Goal: Task Accomplishment & Management: Use online tool/utility

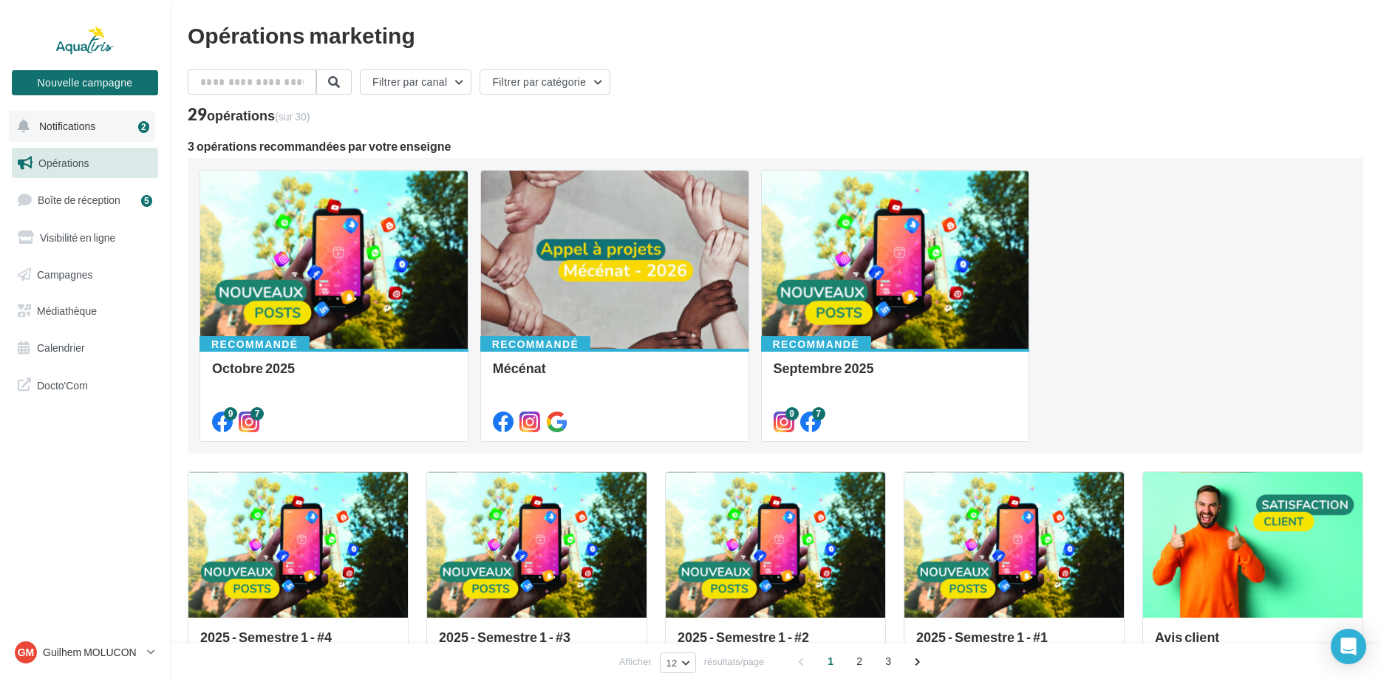
click at [74, 120] on button "Notifications 2" at bounding box center [82, 126] width 146 height 31
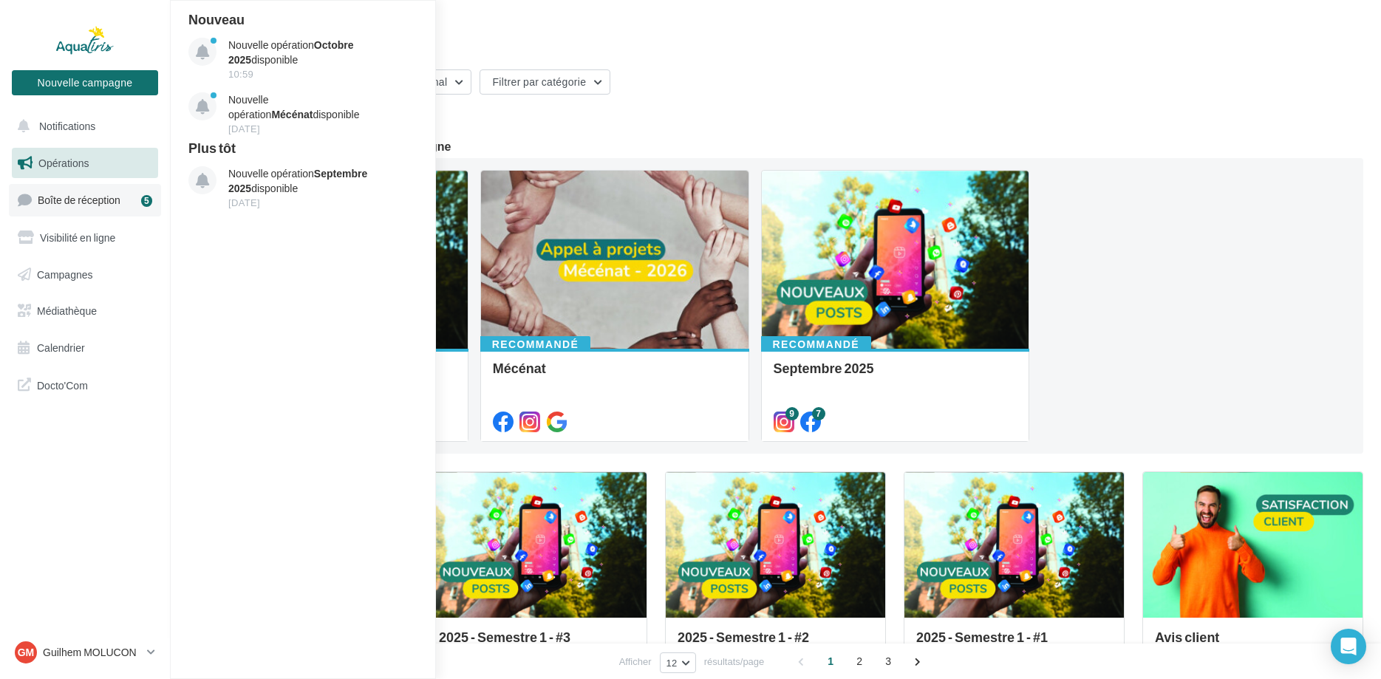
click at [92, 197] on span "Boîte de réception" at bounding box center [79, 200] width 83 height 13
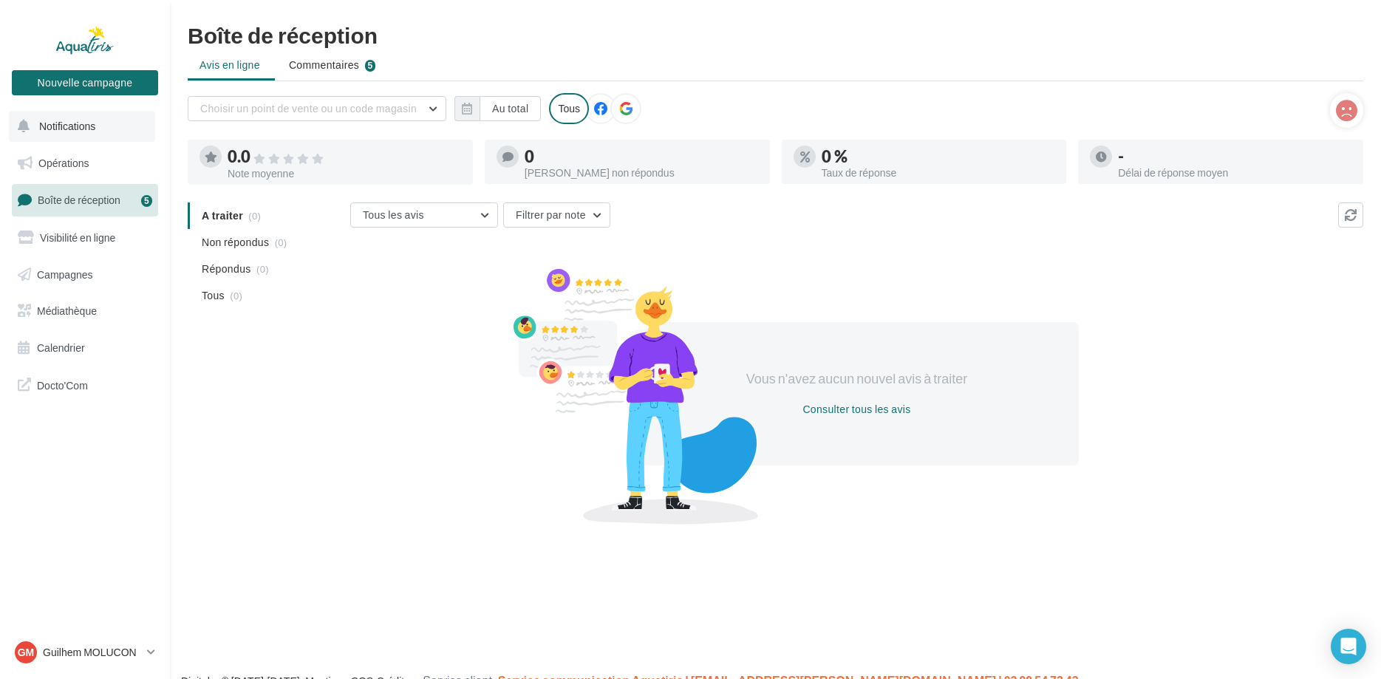
click at [83, 127] on span "Notifications" at bounding box center [67, 126] width 56 height 13
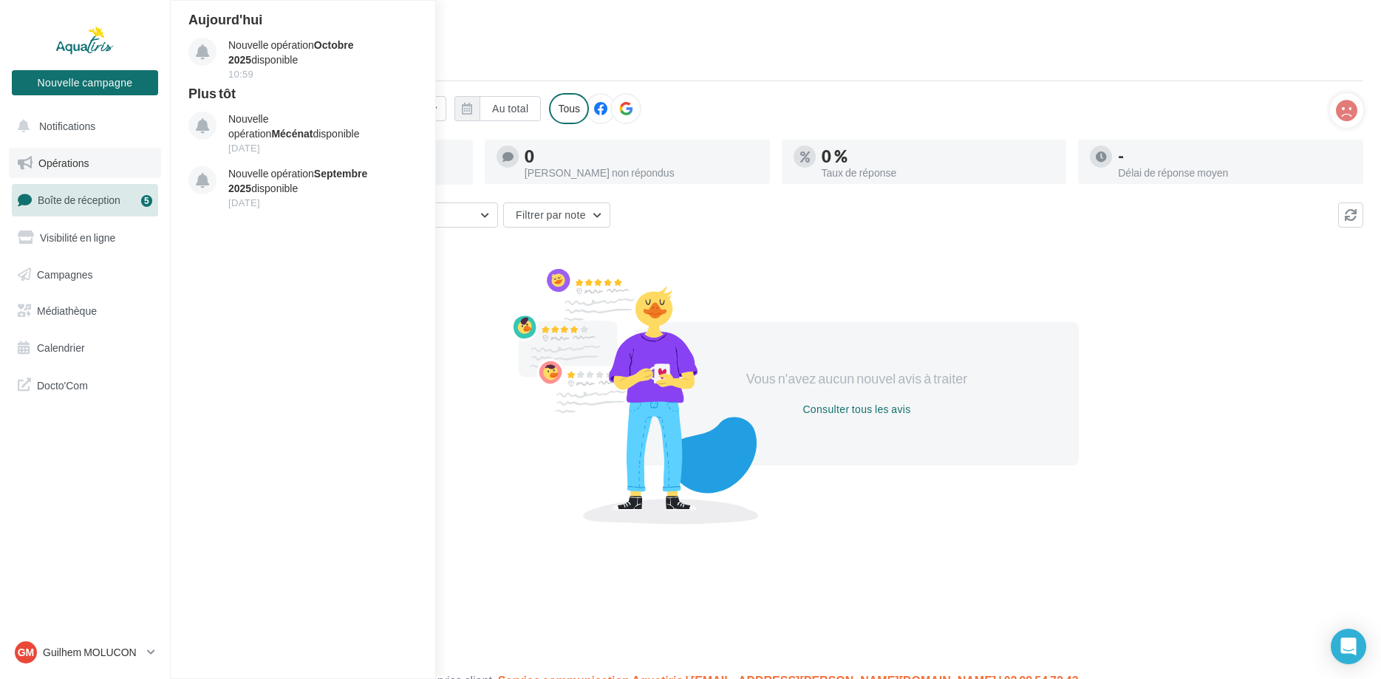
click at [95, 162] on link "Opérations" at bounding box center [85, 163] width 152 height 31
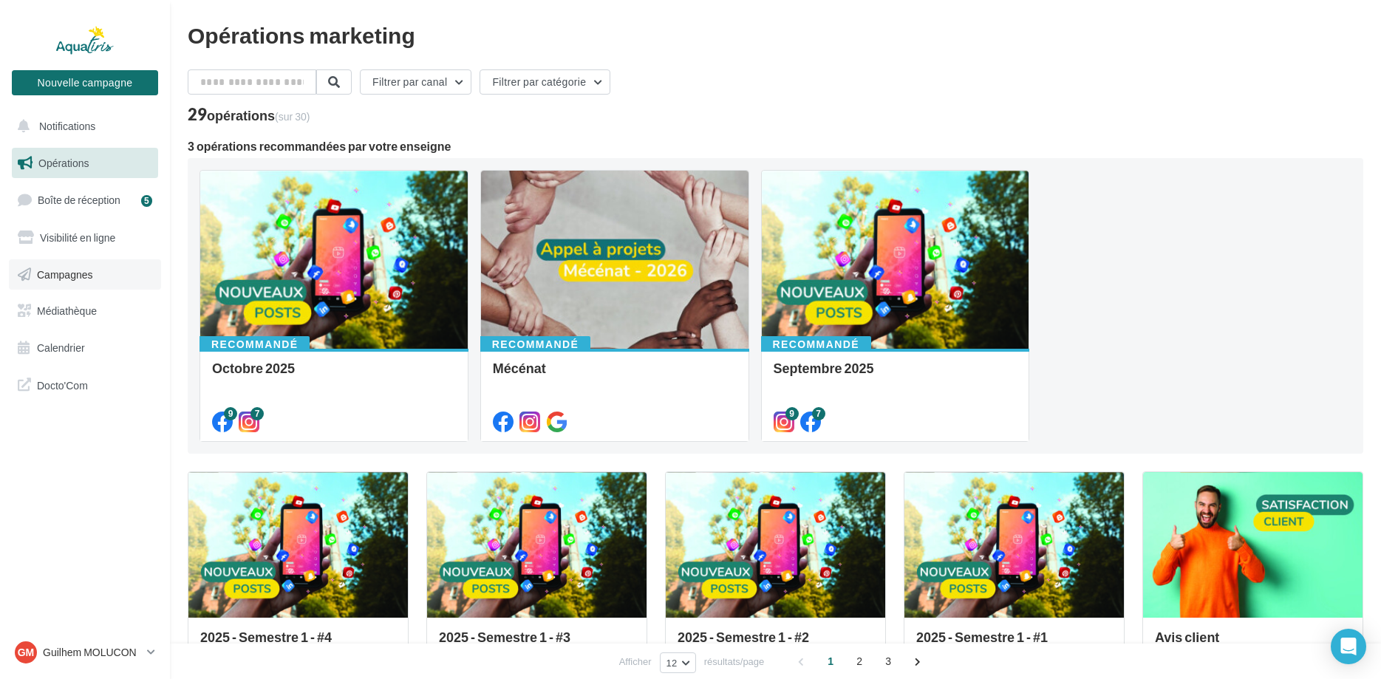
click at [95, 267] on link "Campagnes" at bounding box center [85, 274] width 152 height 31
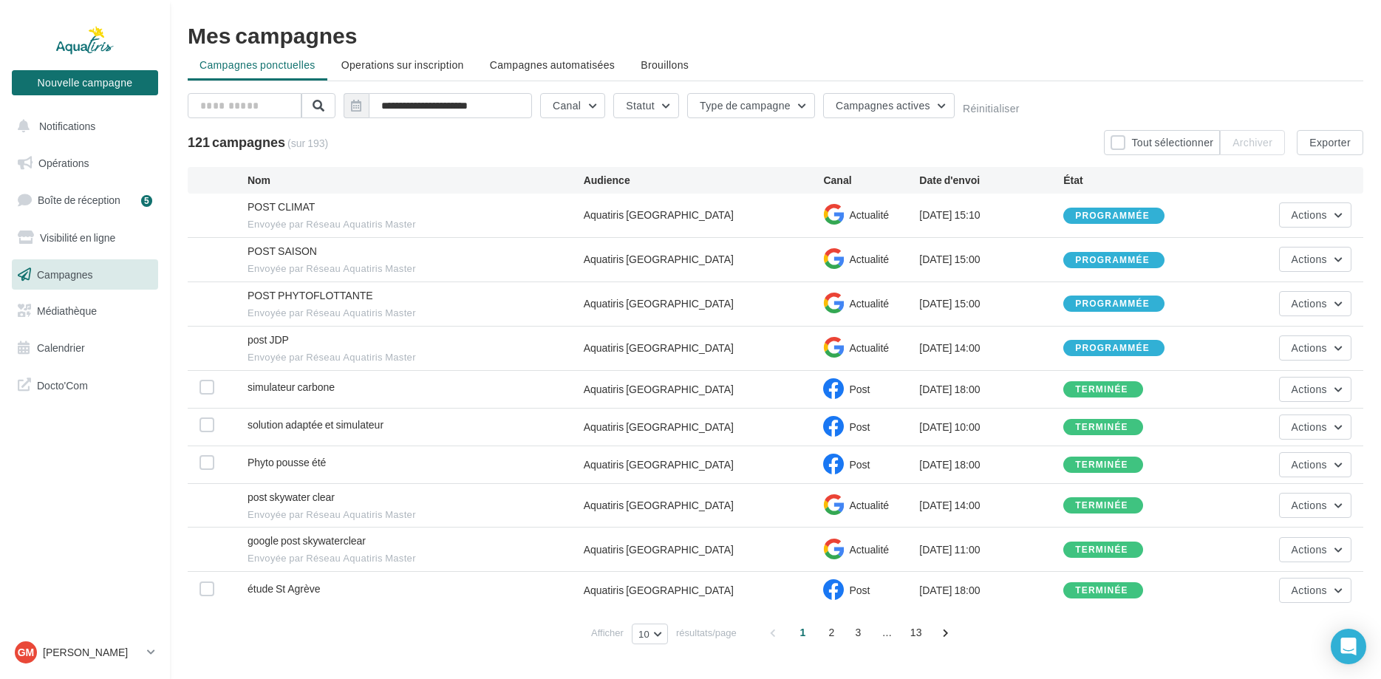
click at [76, 275] on span "Campagnes" at bounding box center [65, 273] width 56 height 13
click at [70, 158] on span "Opérations" at bounding box center [63, 163] width 50 height 13
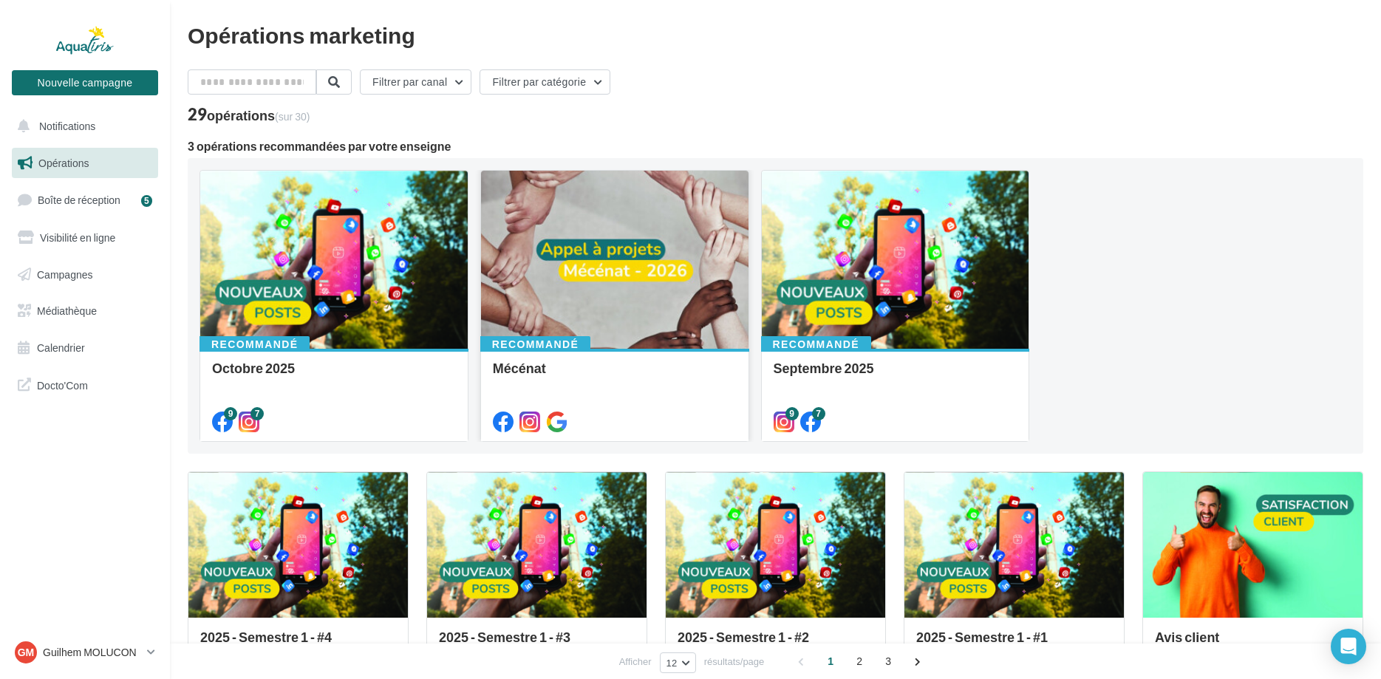
click at [610, 315] on div at bounding box center [614, 261] width 267 height 180
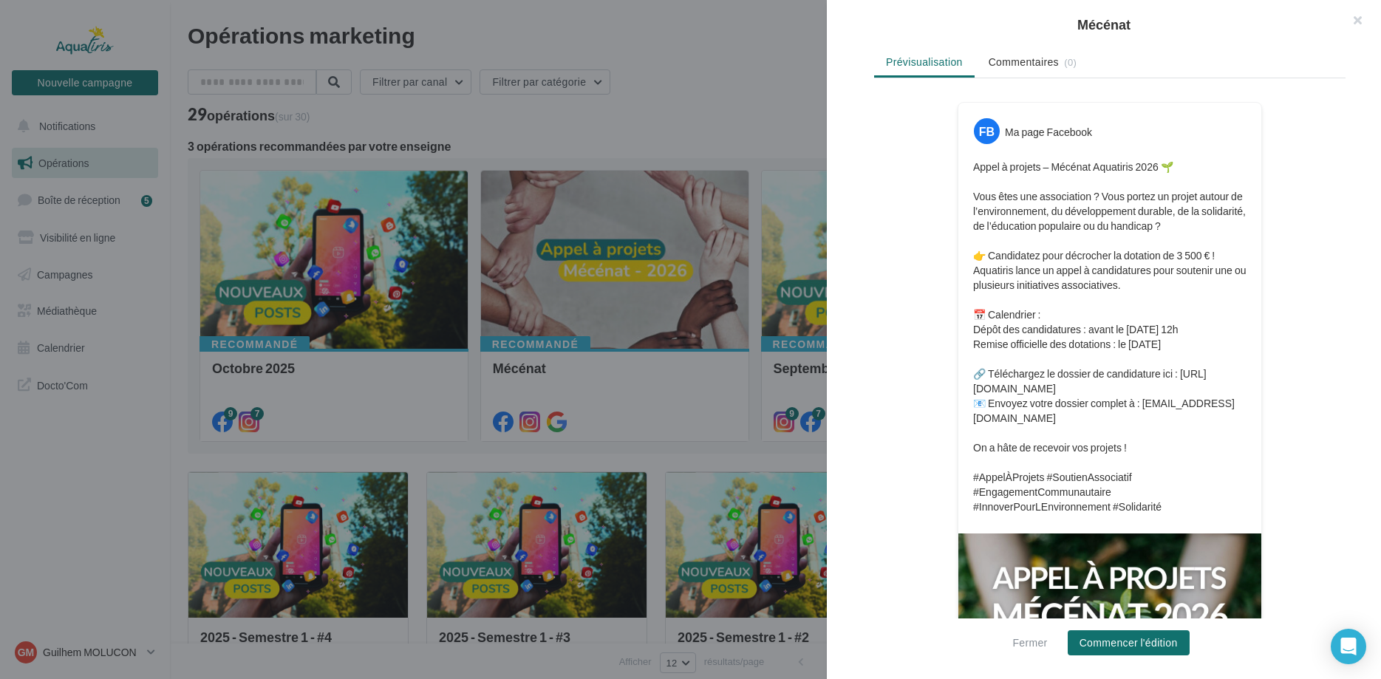
scroll to position [301, 0]
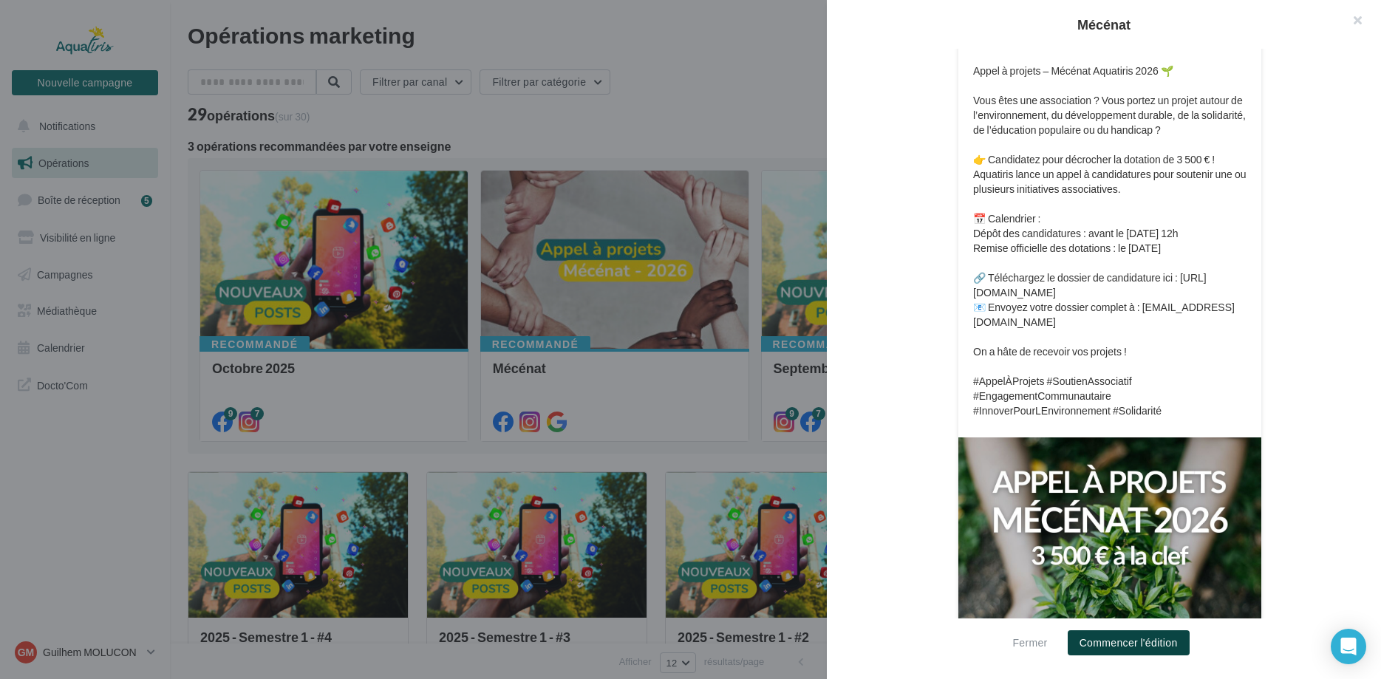
click at [1116, 643] on button "Commencer l'édition" at bounding box center [1129, 642] width 122 height 25
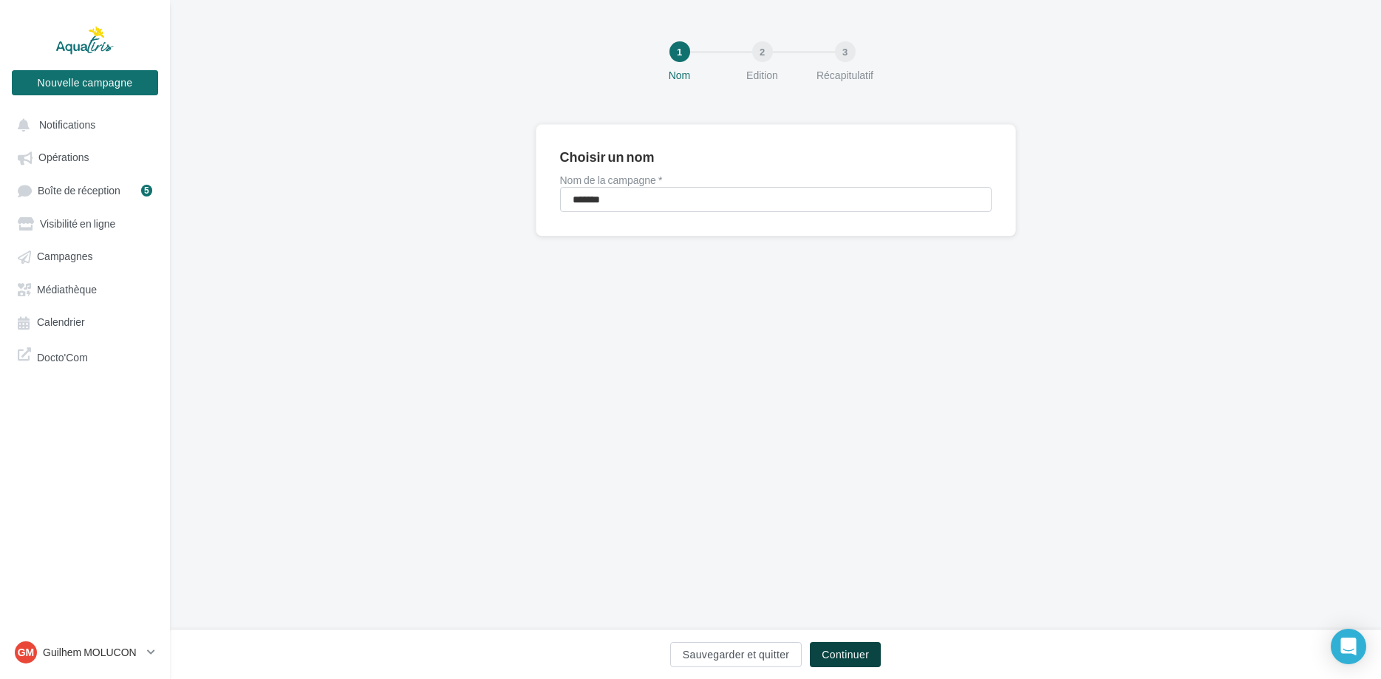
click at [846, 658] on button "Continuer" at bounding box center [845, 654] width 71 height 25
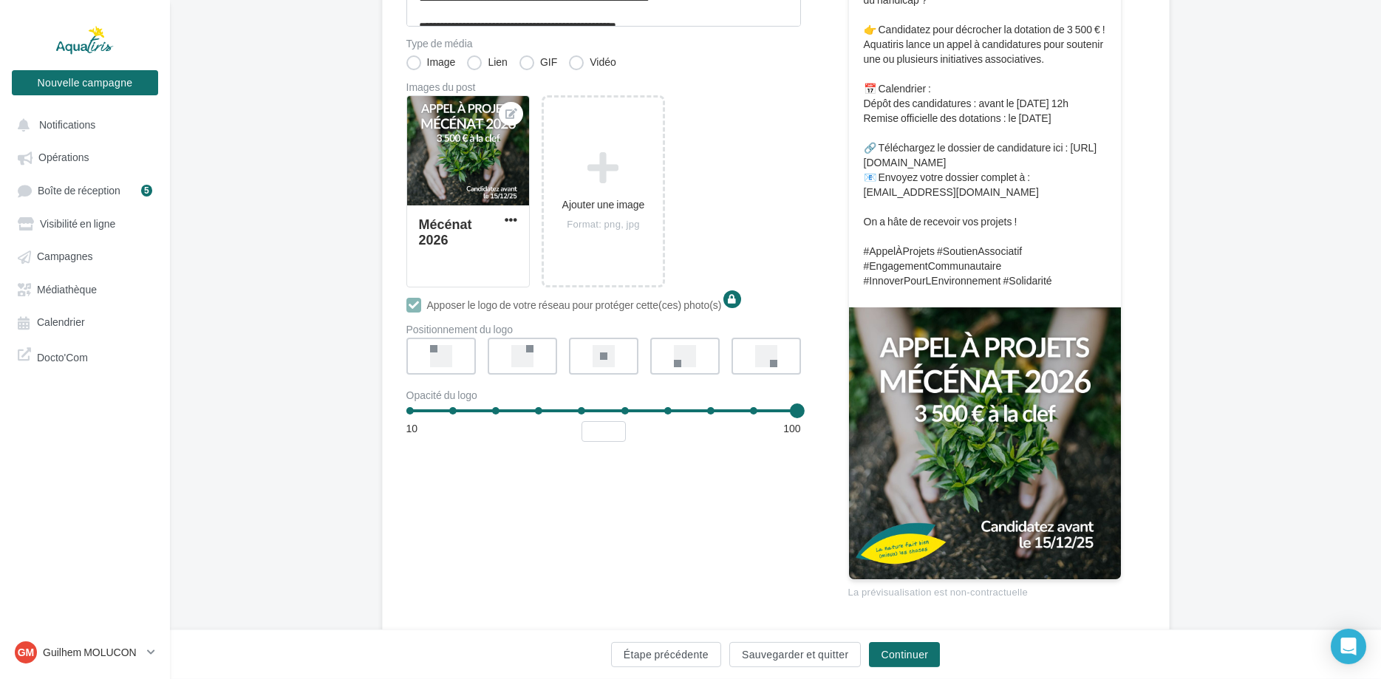
scroll to position [384, 0]
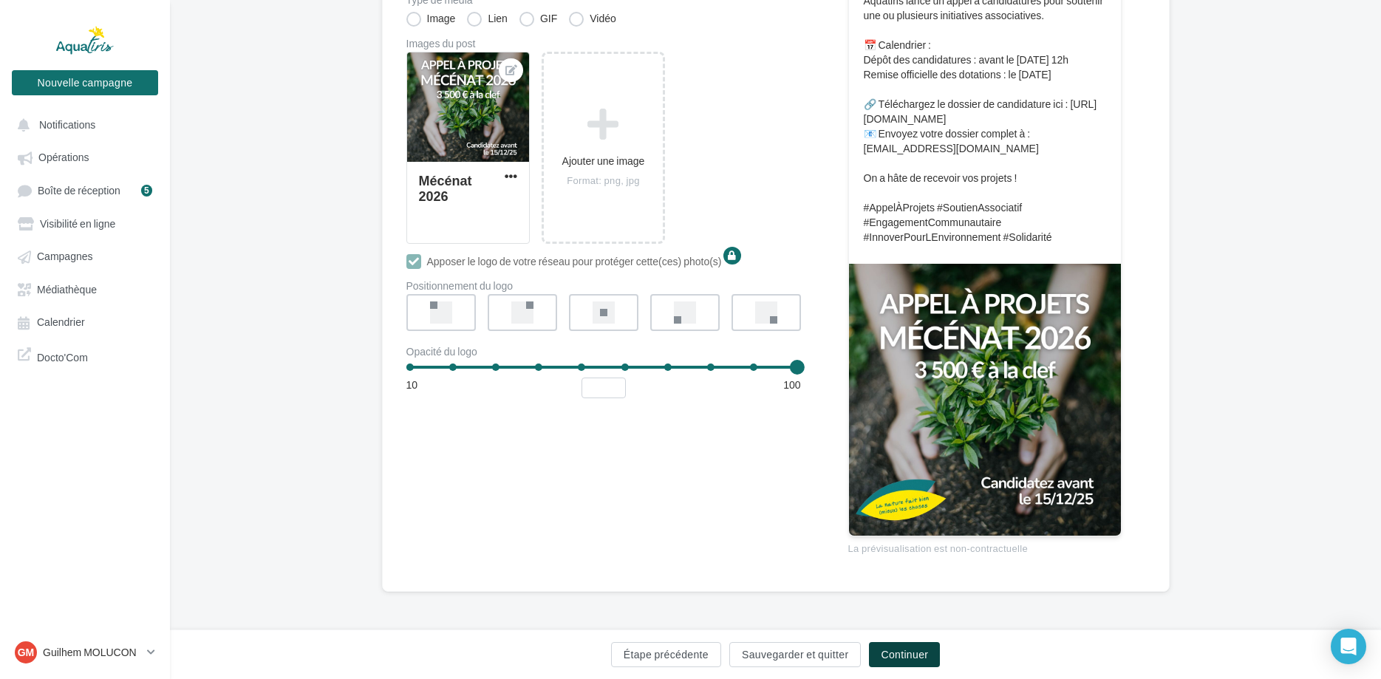
click at [917, 659] on button "Continuer" at bounding box center [904, 654] width 71 height 25
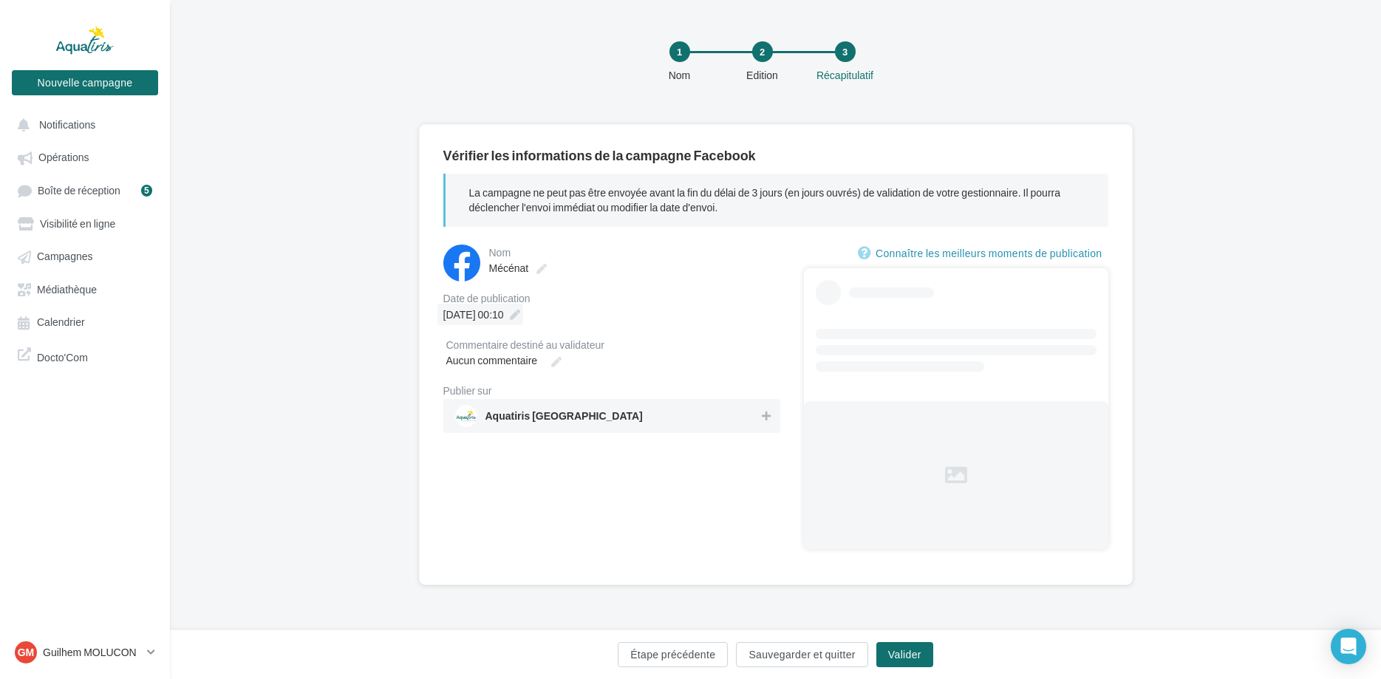
click at [520, 316] on icon at bounding box center [515, 315] width 10 height 10
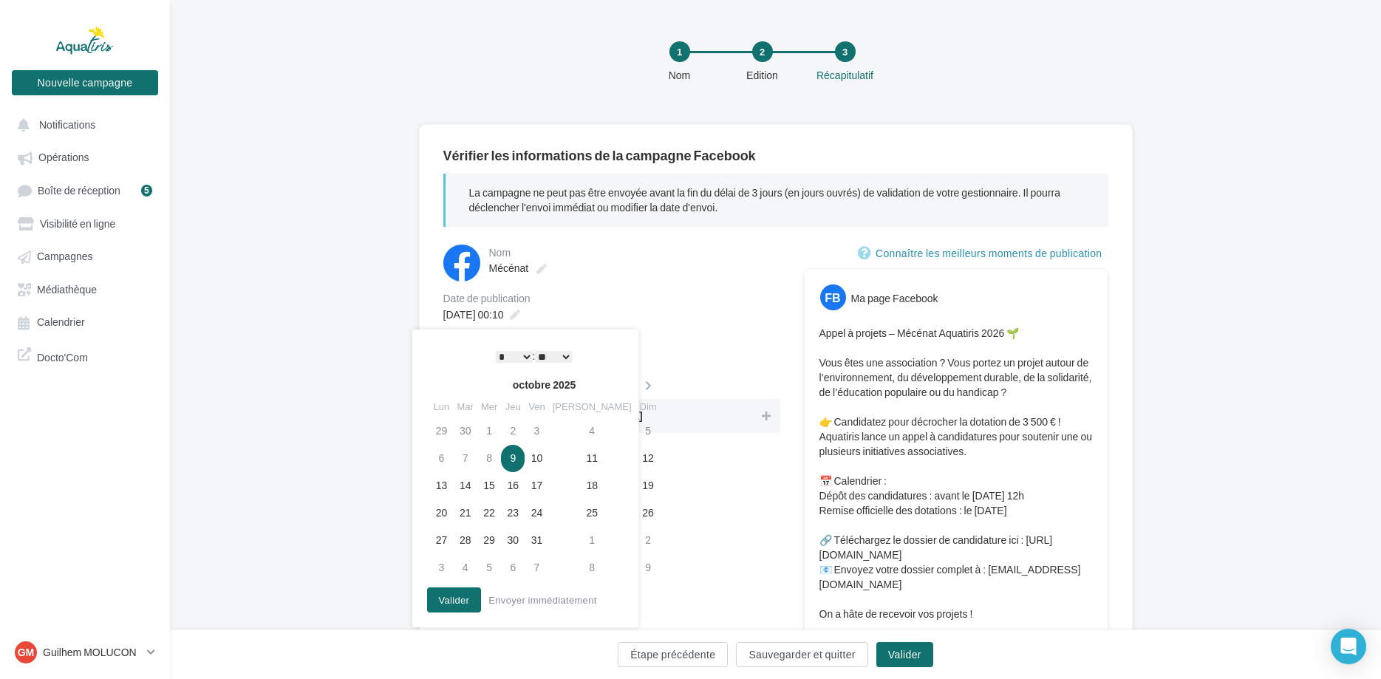
click at [496, 351] on select "* * * * * * * * * * ** ** ** ** ** ** ** ** ** ** ** ** ** **" at bounding box center [514, 357] width 37 height 12
click at [672, 304] on div "09/10/2025 à 00:10" at bounding box center [611, 314] width 337 height 21
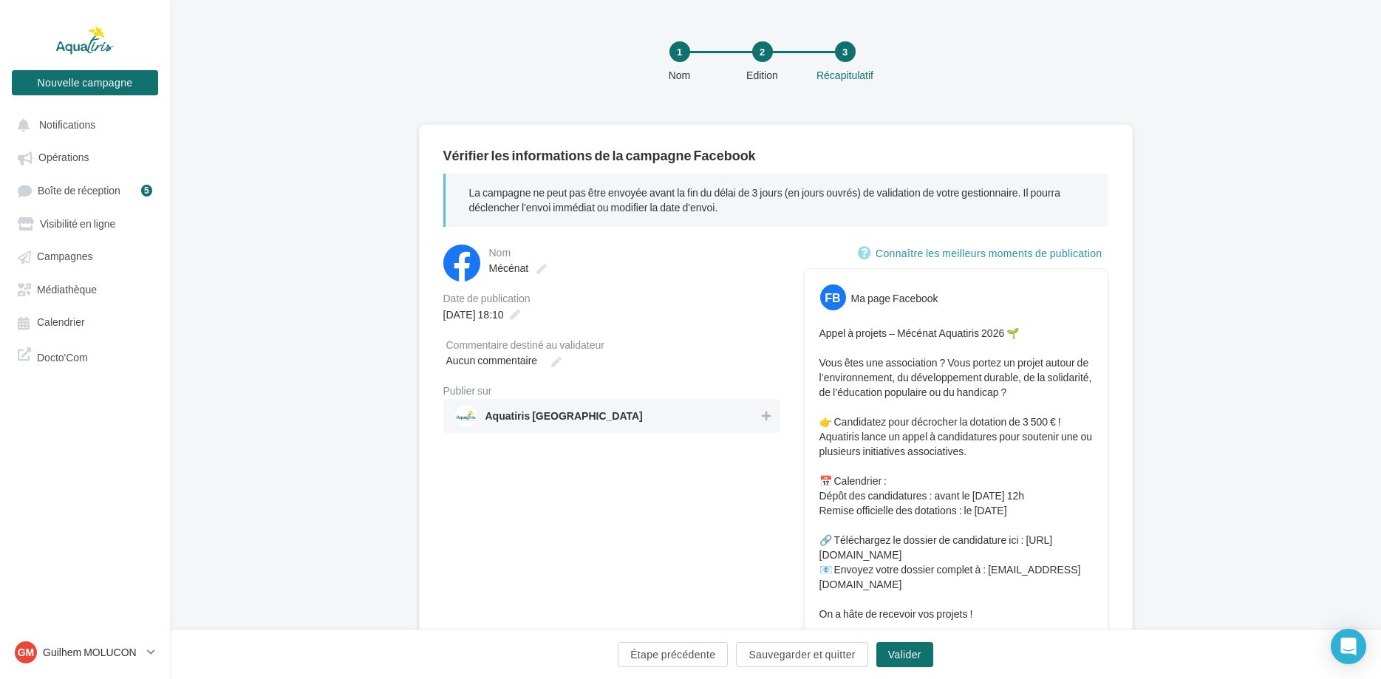
click at [646, 416] on span "Aquatiris Ardèche" at bounding box center [607, 416] width 304 height 22
click at [915, 655] on button "Valider" at bounding box center [904, 654] width 57 height 25
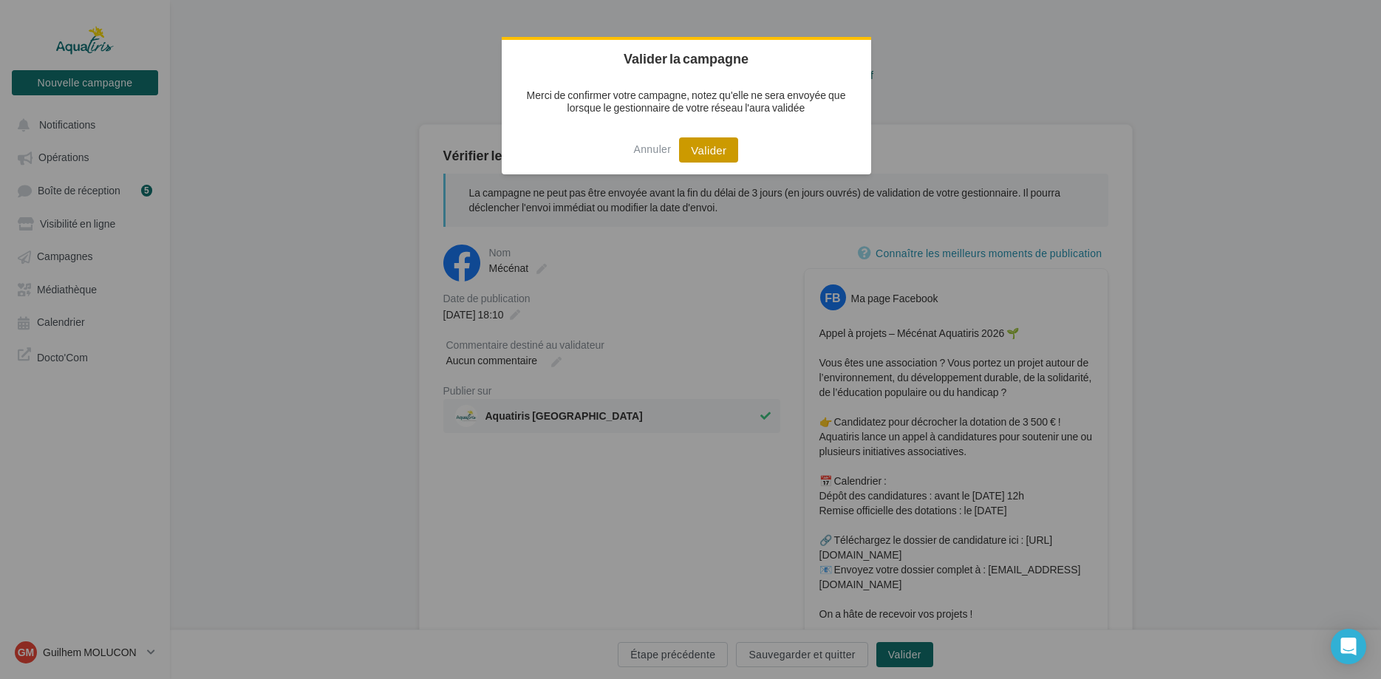
click at [721, 150] on button "Valider" at bounding box center [708, 149] width 59 height 25
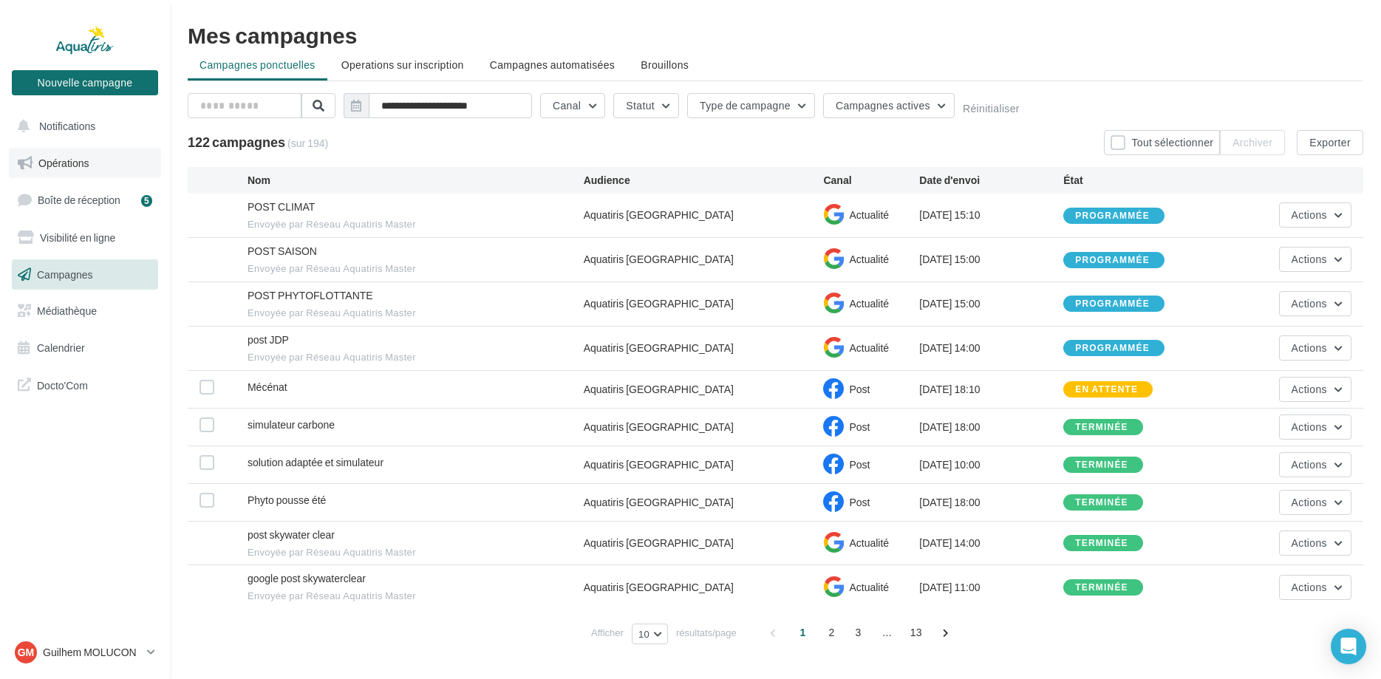
click at [64, 152] on link "Opérations" at bounding box center [85, 163] width 152 height 31
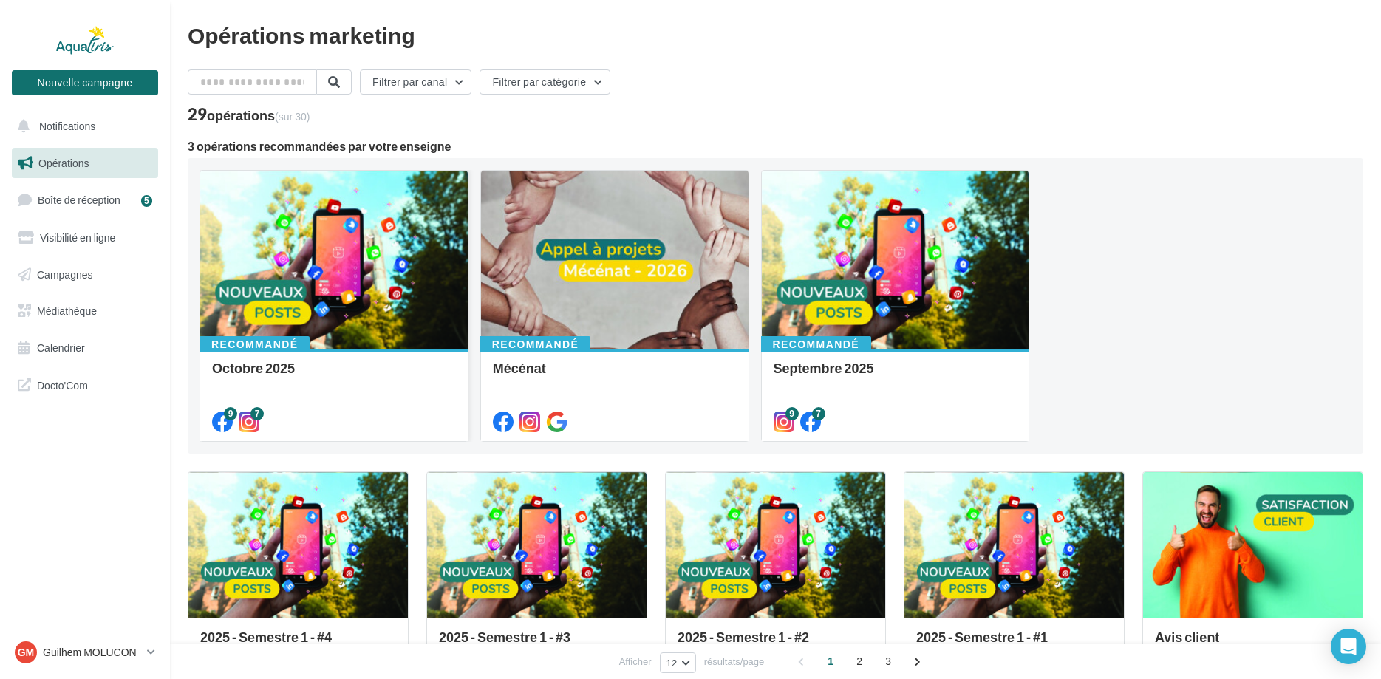
click at [316, 309] on div at bounding box center [333, 261] width 267 height 180
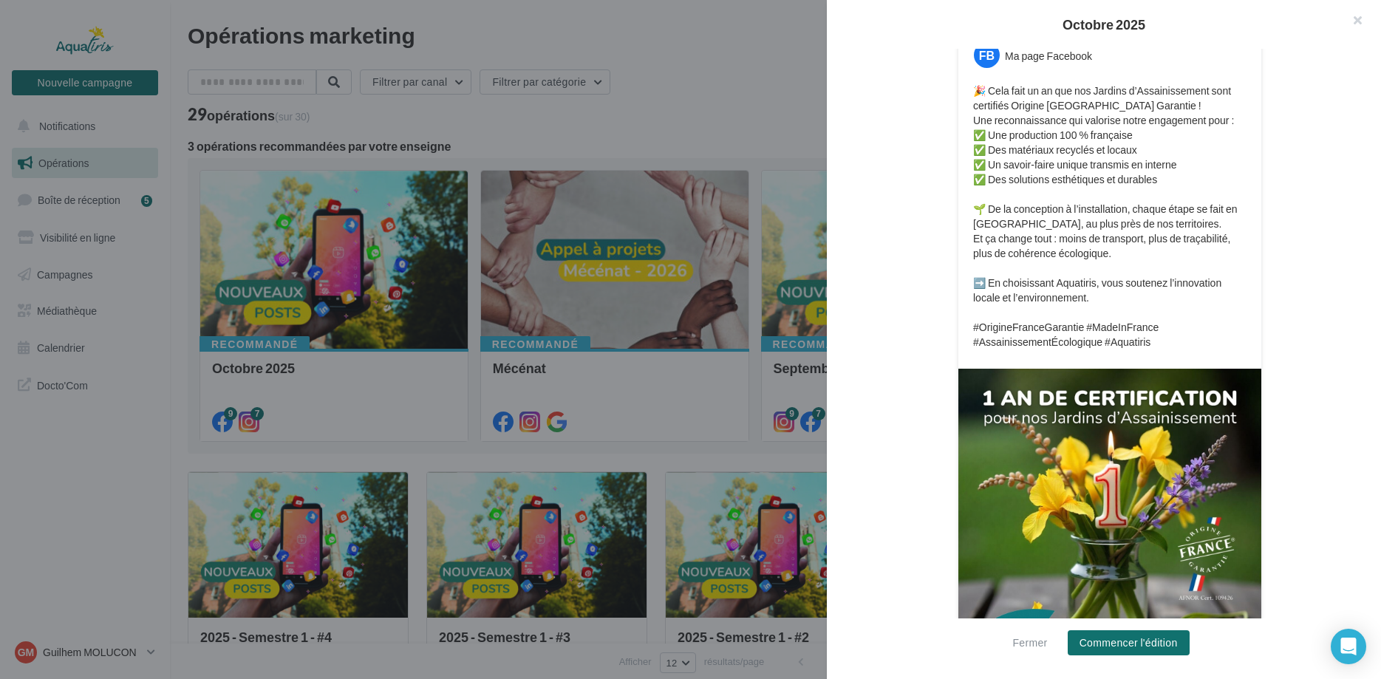
scroll to position [353, 0]
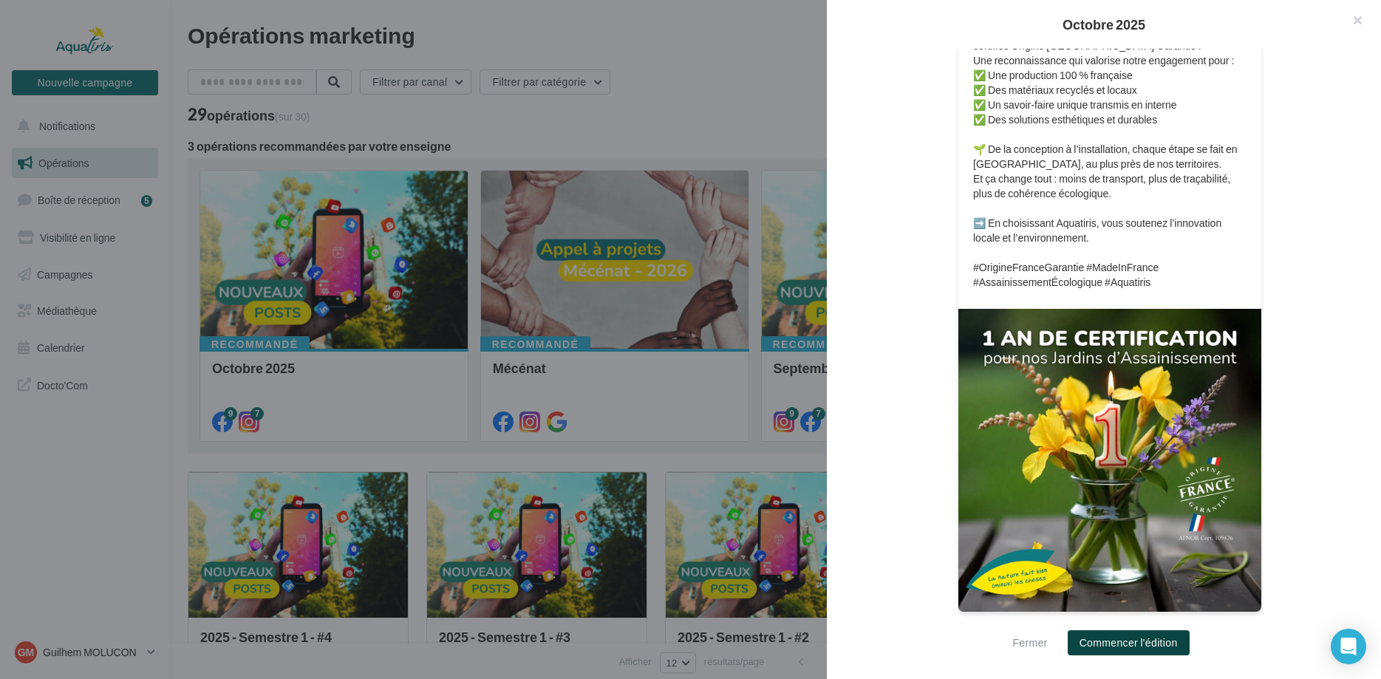
click at [1147, 649] on button "Commencer l'édition" at bounding box center [1129, 642] width 122 height 25
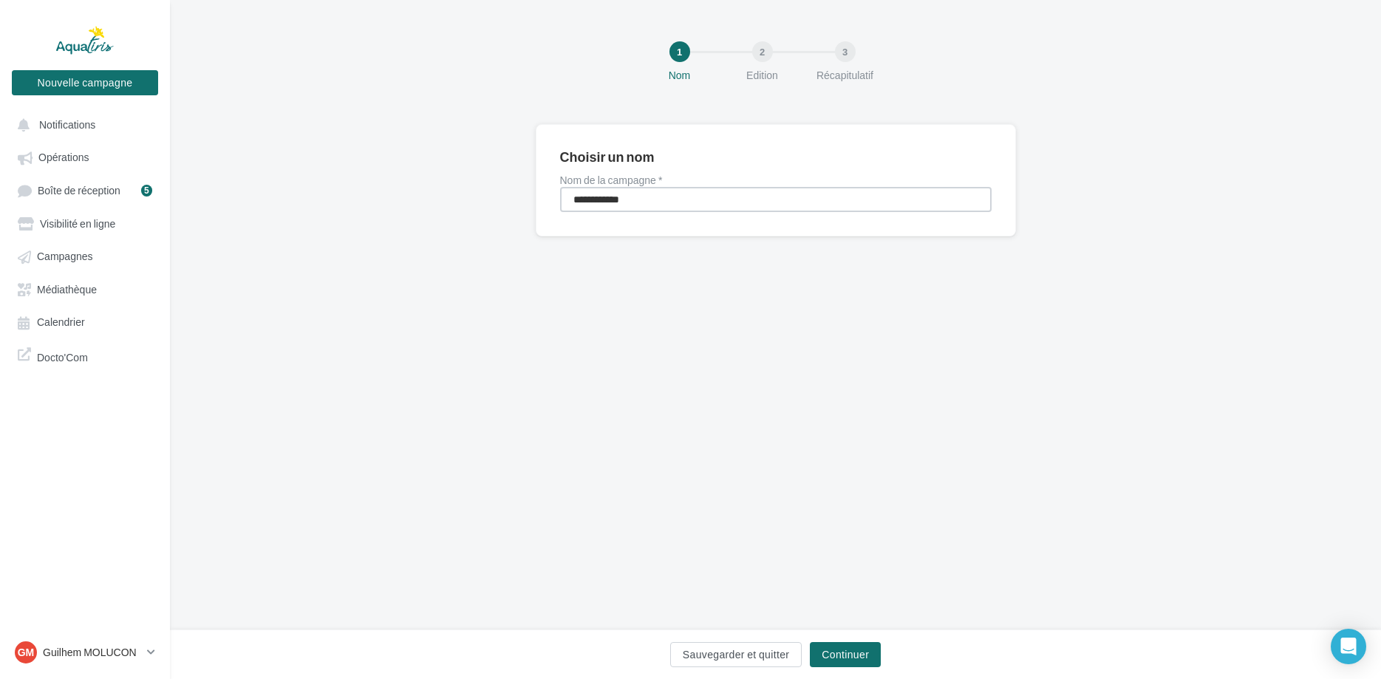
drag, startPoint x: 649, startPoint y: 201, endPoint x: 471, endPoint y: 177, distance: 179.7
click at [560, 187] on input "**********" at bounding box center [775, 199] width 431 height 25
type input "*"
type input "**********"
click at [839, 656] on button "Continuer" at bounding box center [845, 654] width 71 height 25
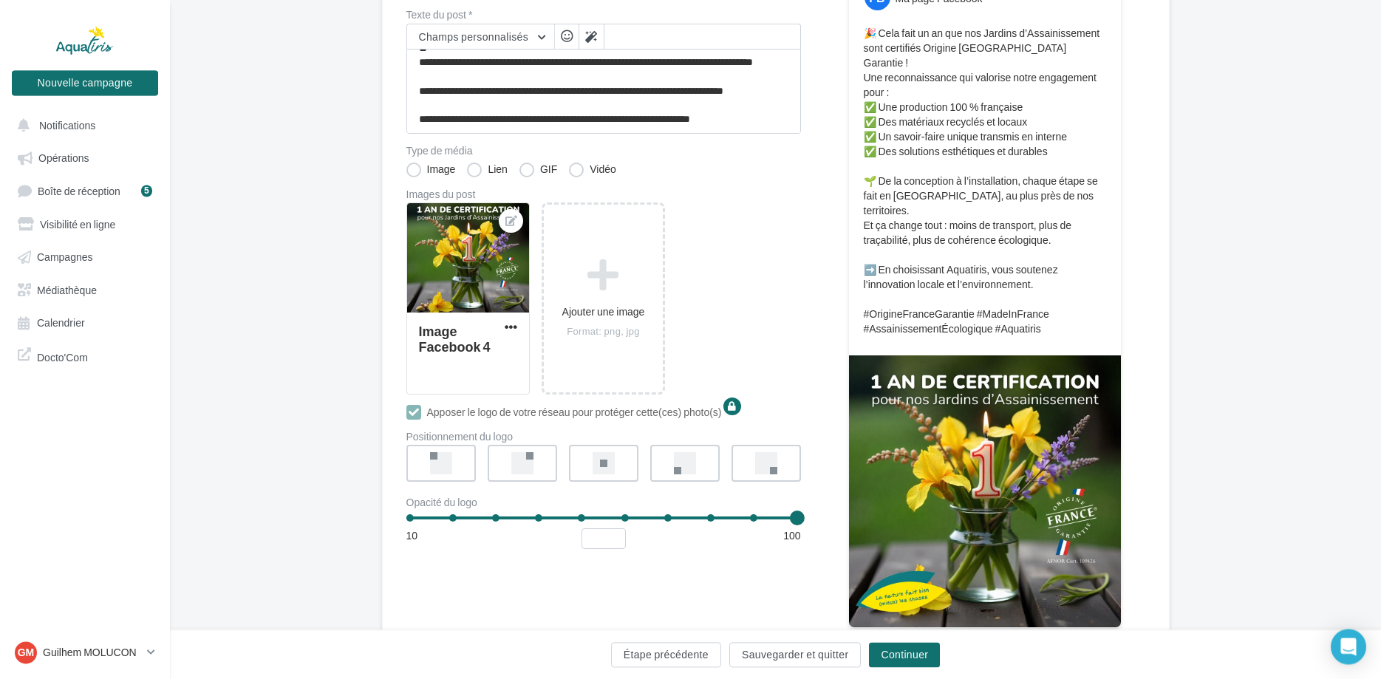
scroll to position [226, 0]
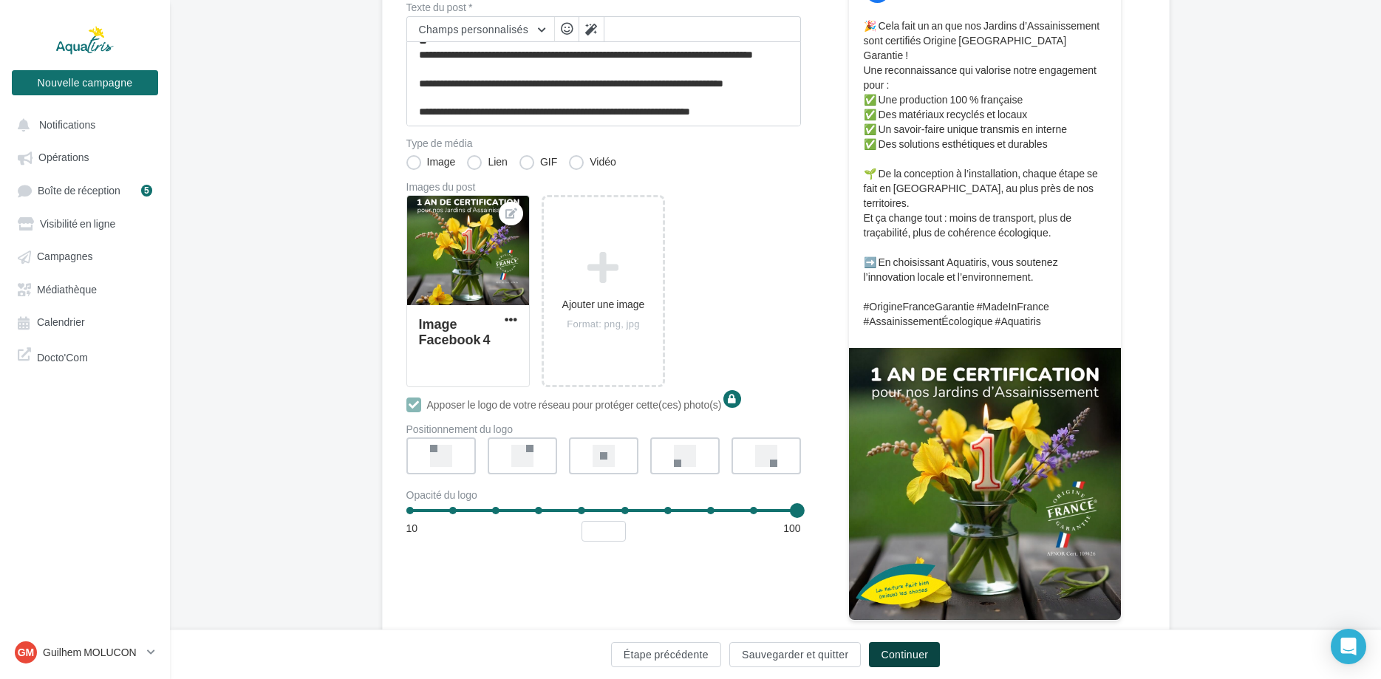
click at [916, 658] on button "Continuer" at bounding box center [904, 654] width 71 height 25
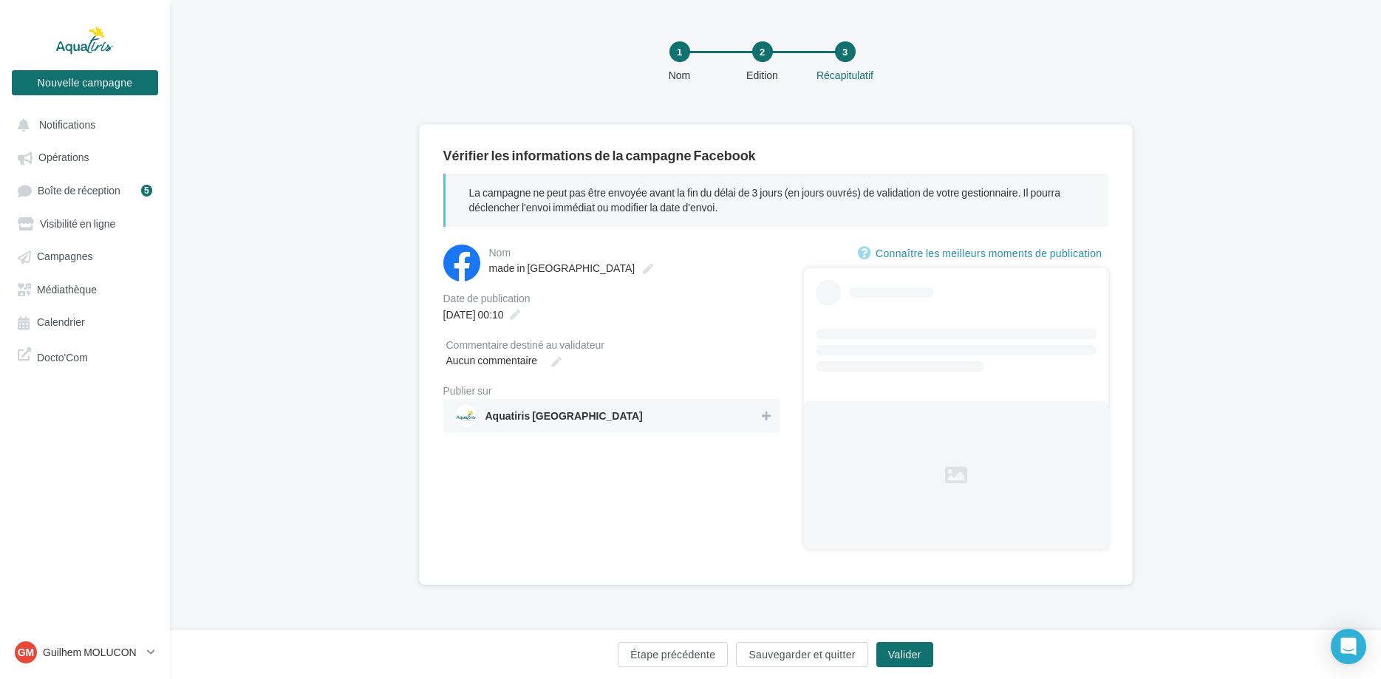
click at [552, 425] on span "Aquatiris Ardèche" at bounding box center [563, 419] width 157 height 16
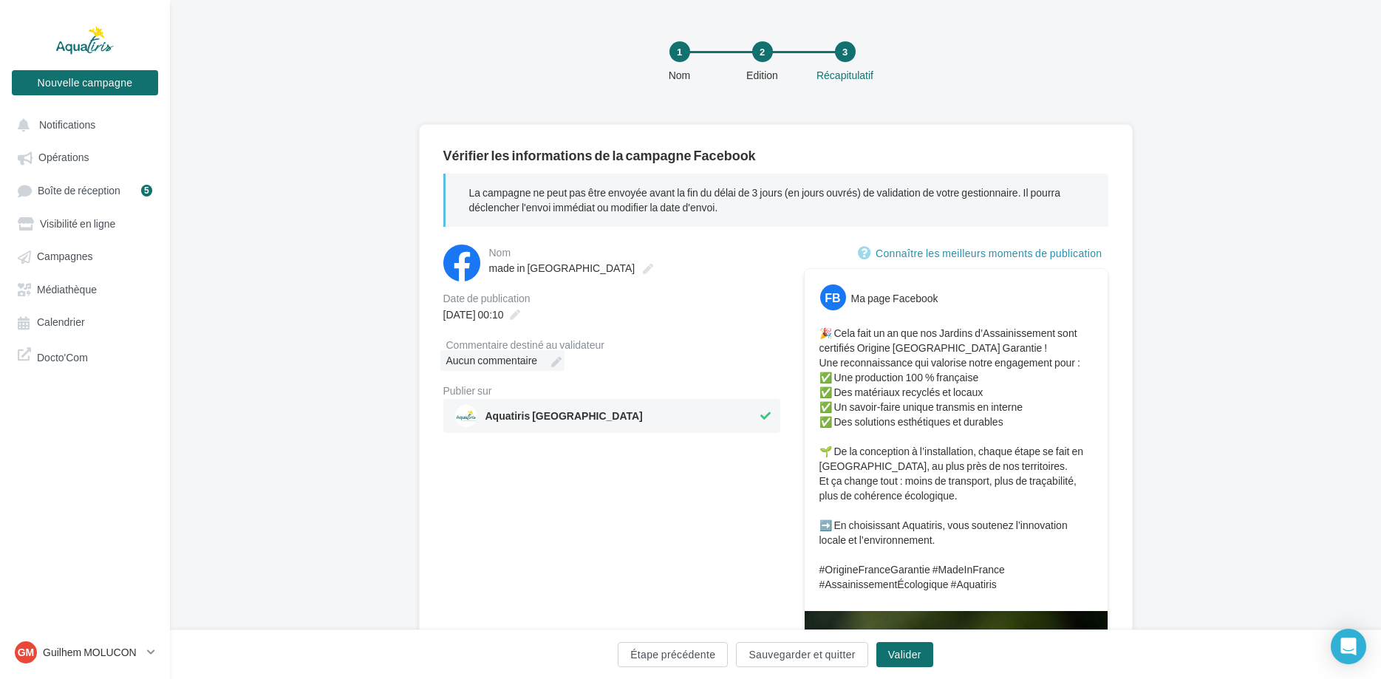
click at [512, 365] on span "Aucun commentaire" at bounding box center [492, 360] width 92 height 13
click at [512, 365] on input "Aucun commentaire" at bounding box center [511, 362] width 130 height 25
type input "*"
click at [657, 366] on span "Salut Chloé, si tu peux la programmer pour lundi" at bounding box center [560, 360] width 228 height 13
click at [576, 366] on input "**********" at bounding box center [511, 362] width 130 height 25
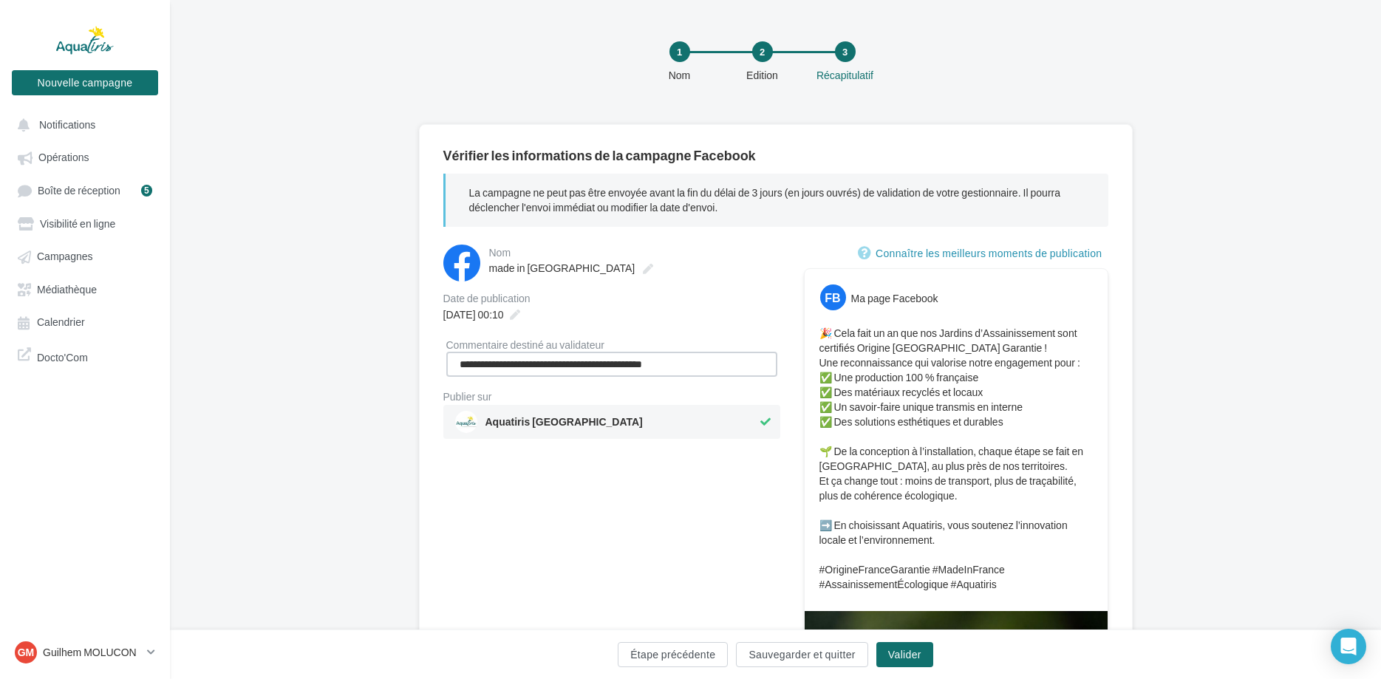
click at [688, 372] on input "**********" at bounding box center [611, 364] width 331 height 25
type input "**********"
click at [520, 318] on icon at bounding box center [515, 315] width 10 height 10
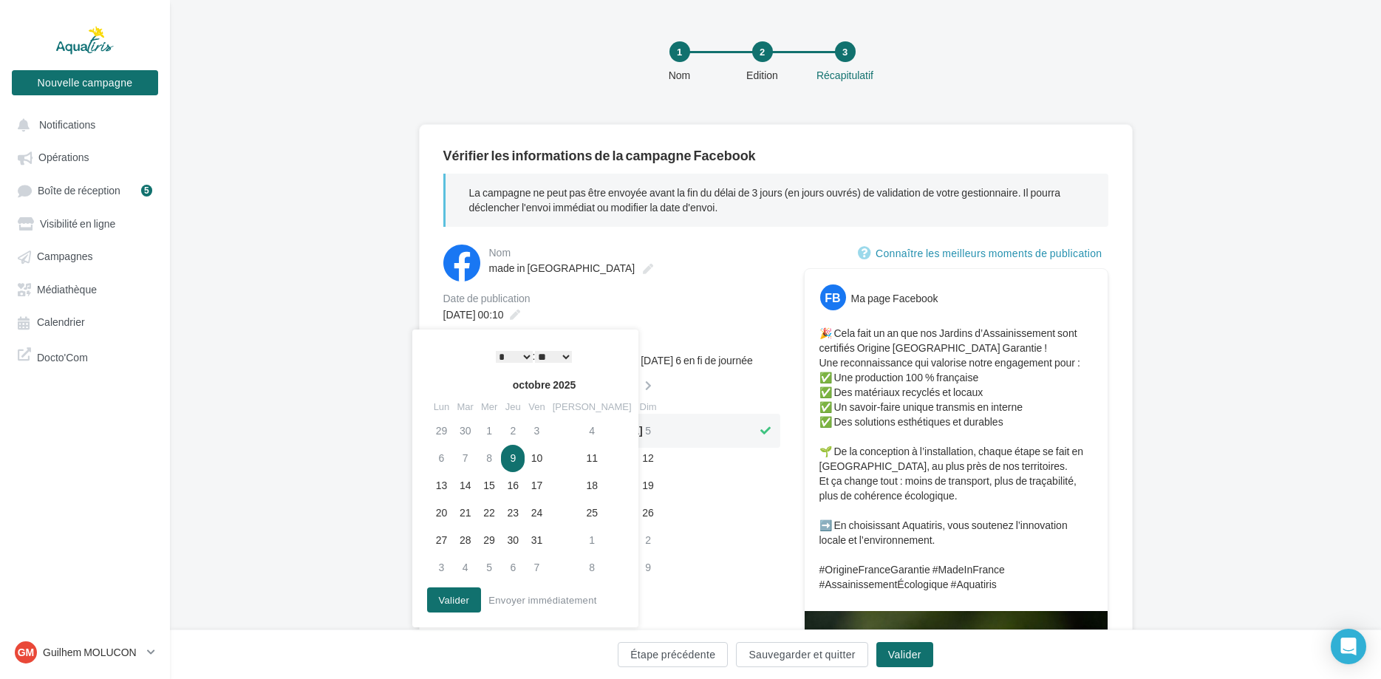
click at [525, 455] on td "9" at bounding box center [513, 458] width 24 height 27
click at [641, 481] on div "**********" at bounding box center [611, 589] width 337 height 689
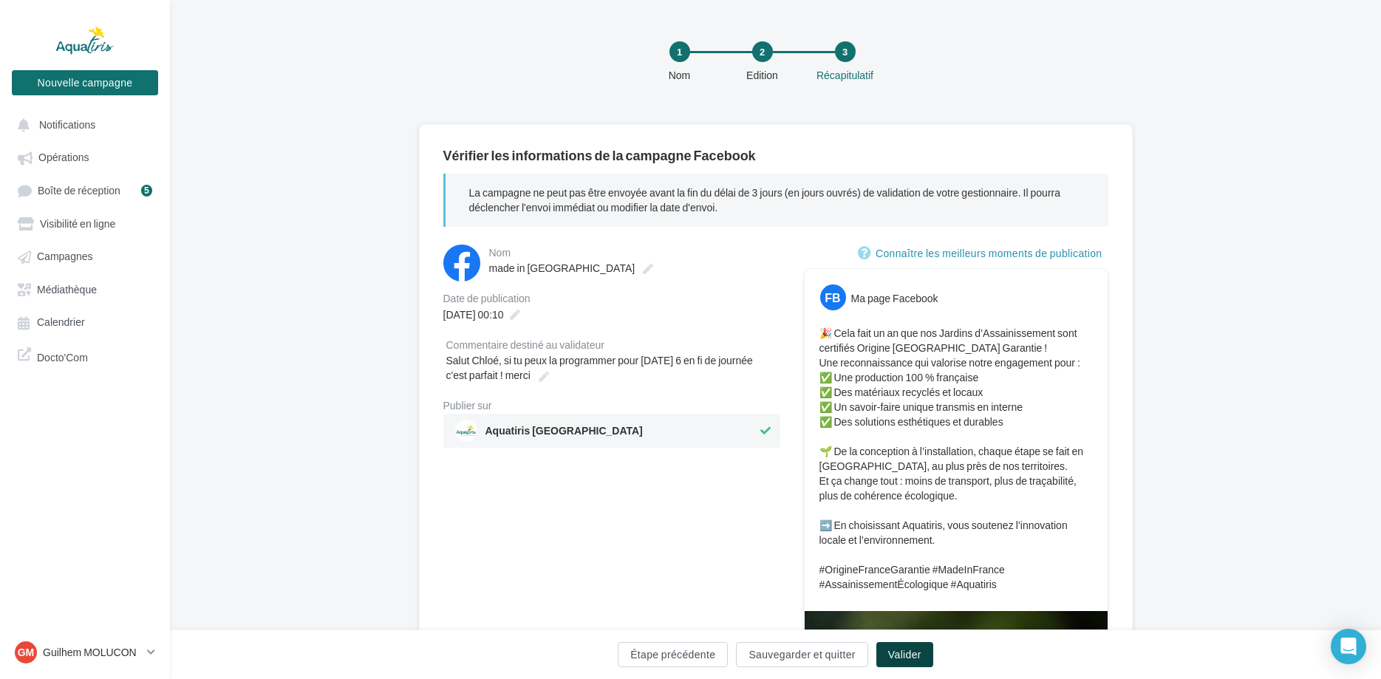
click at [904, 655] on button "Valider" at bounding box center [904, 654] width 57 height 25
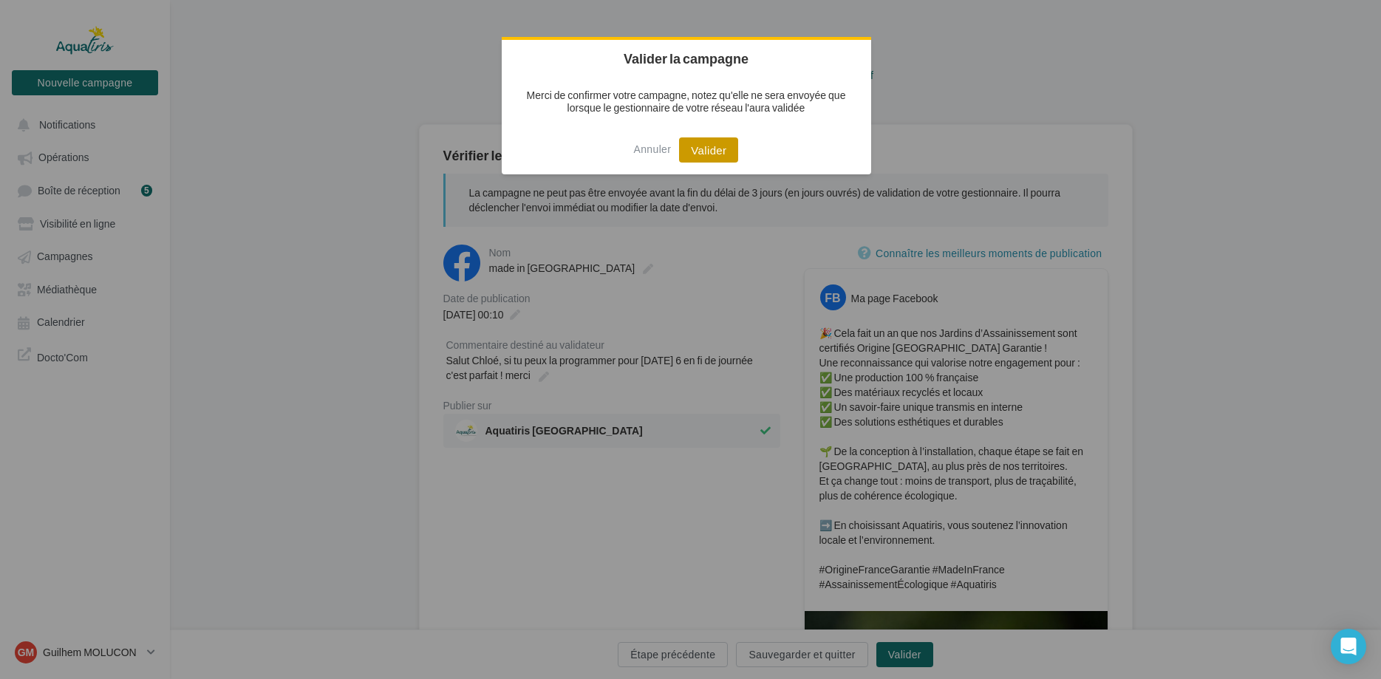
click at [700, 144] on button "Valider" at bounding box center [708, 149] width 59 height 25
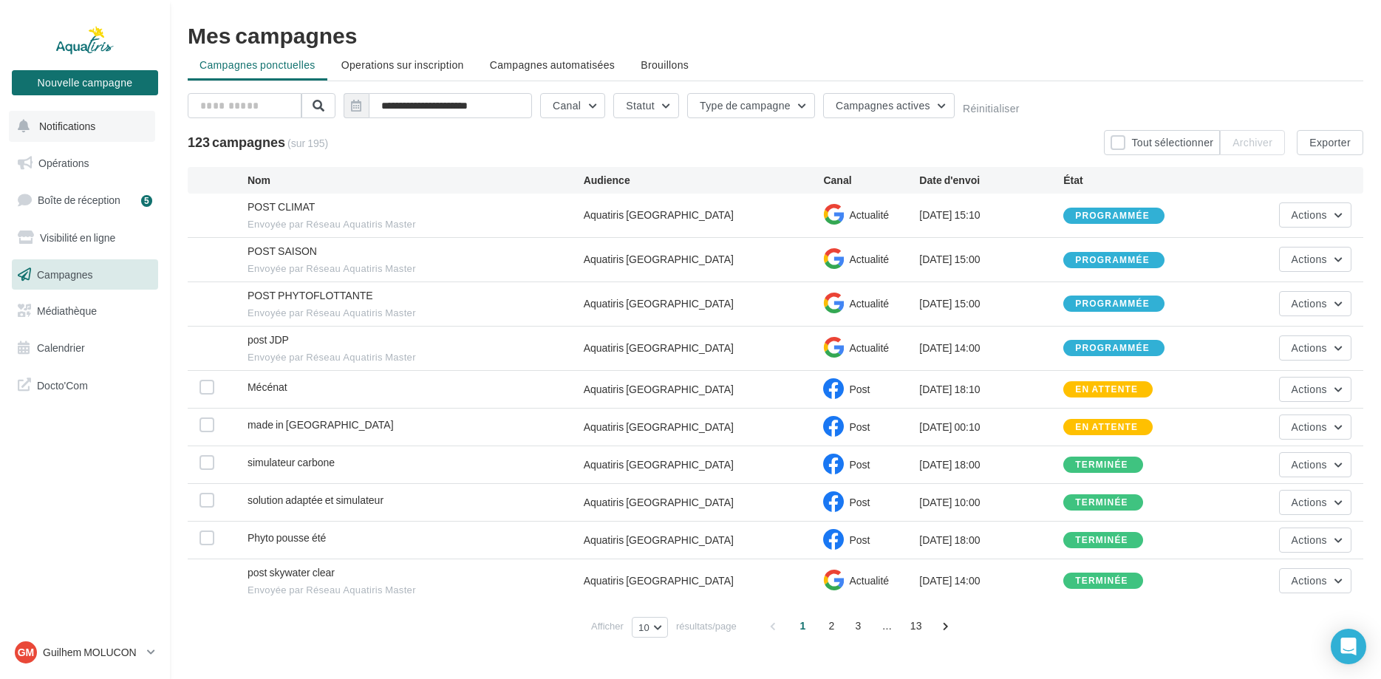
click at [88, 127] on span "Notifications" at bounding box center [67, 126] width 56 height 13
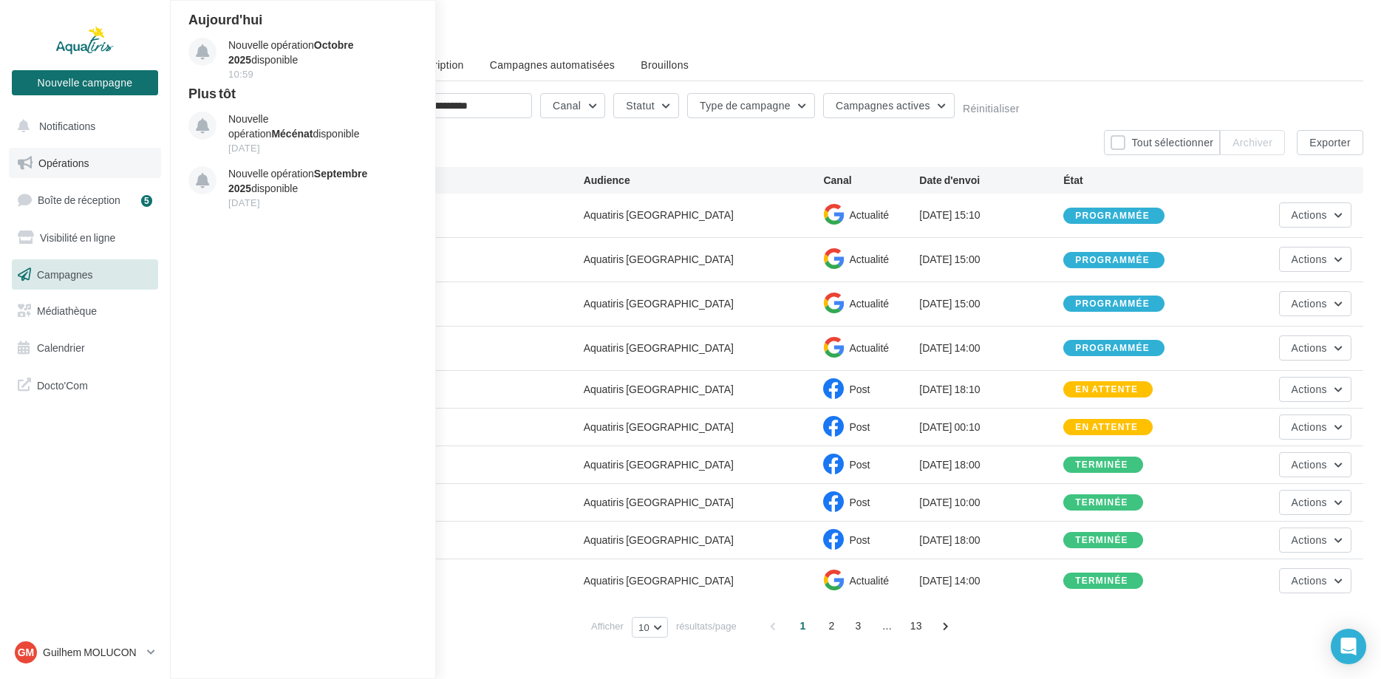
click at [105, 167] on link "Opérations" at bounding box center [85, 163] width 152 height 31
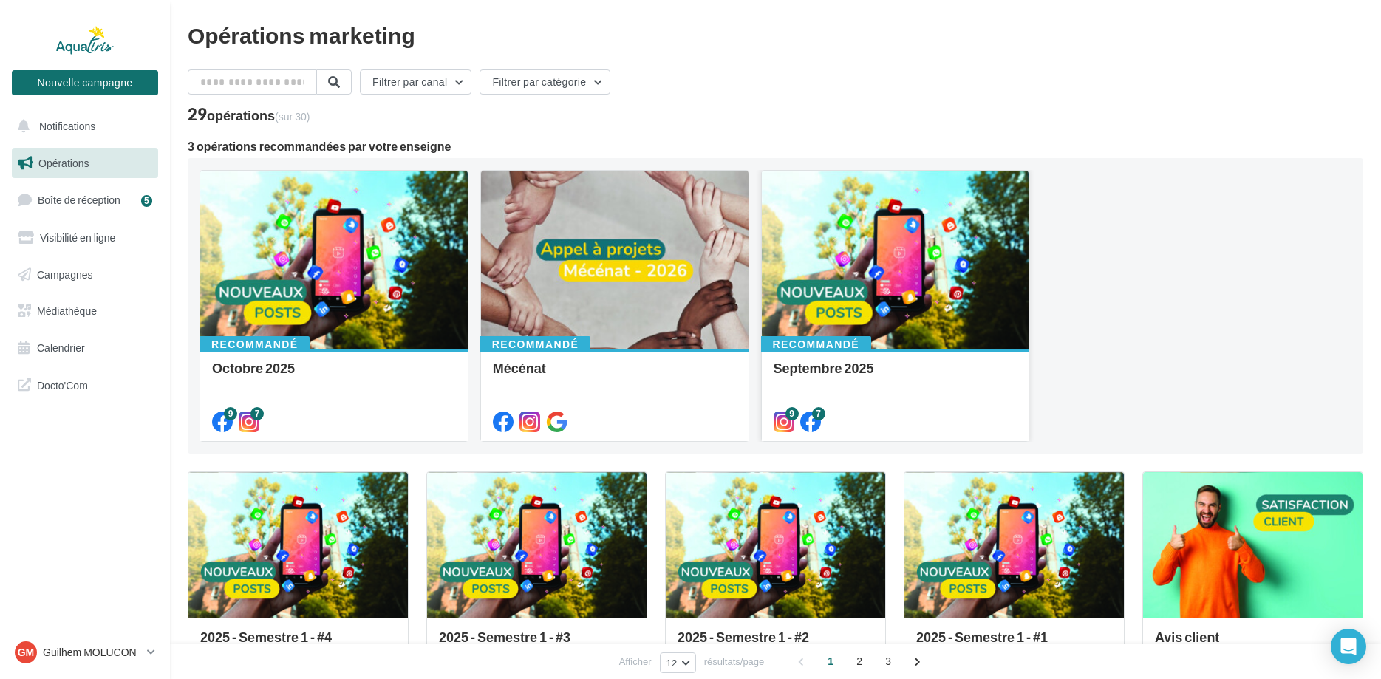
click at [921, 285] on div at bounding box center [895, 261] width 267 height 180
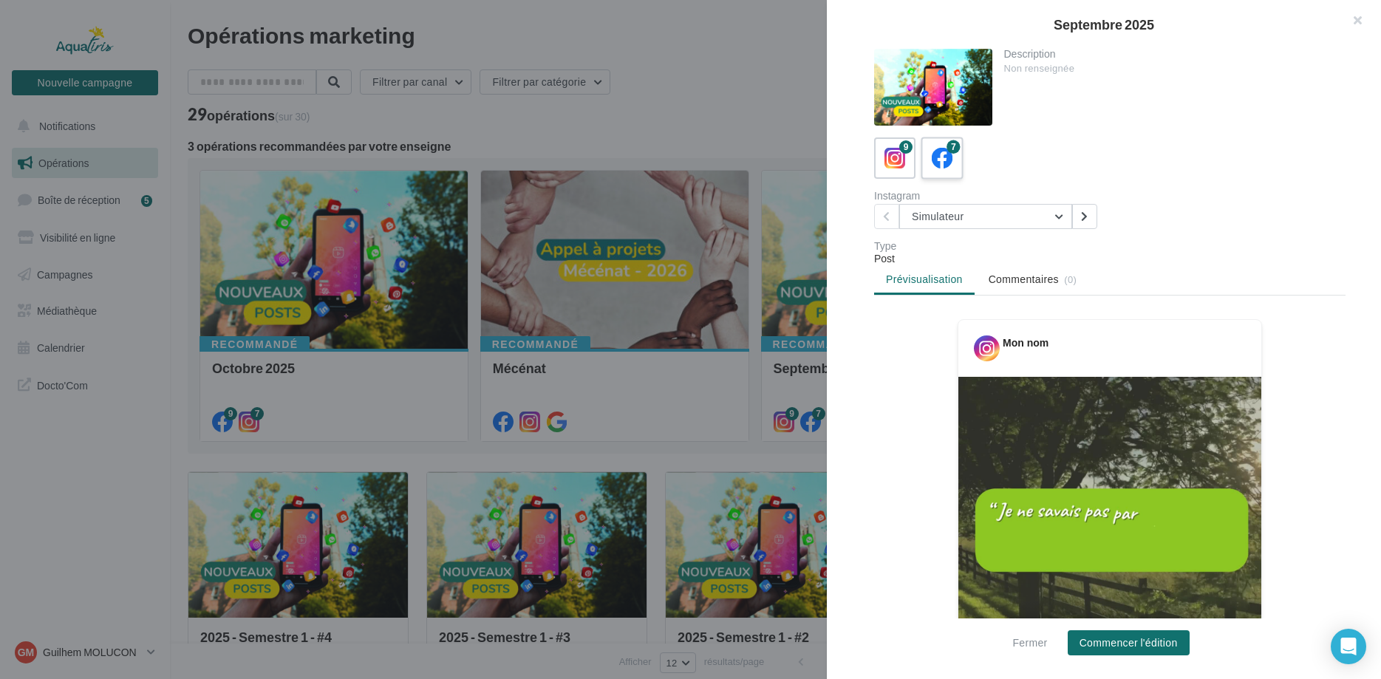
click at [944, 165] on icon at bounding box center [942, 158] width 21 height 21
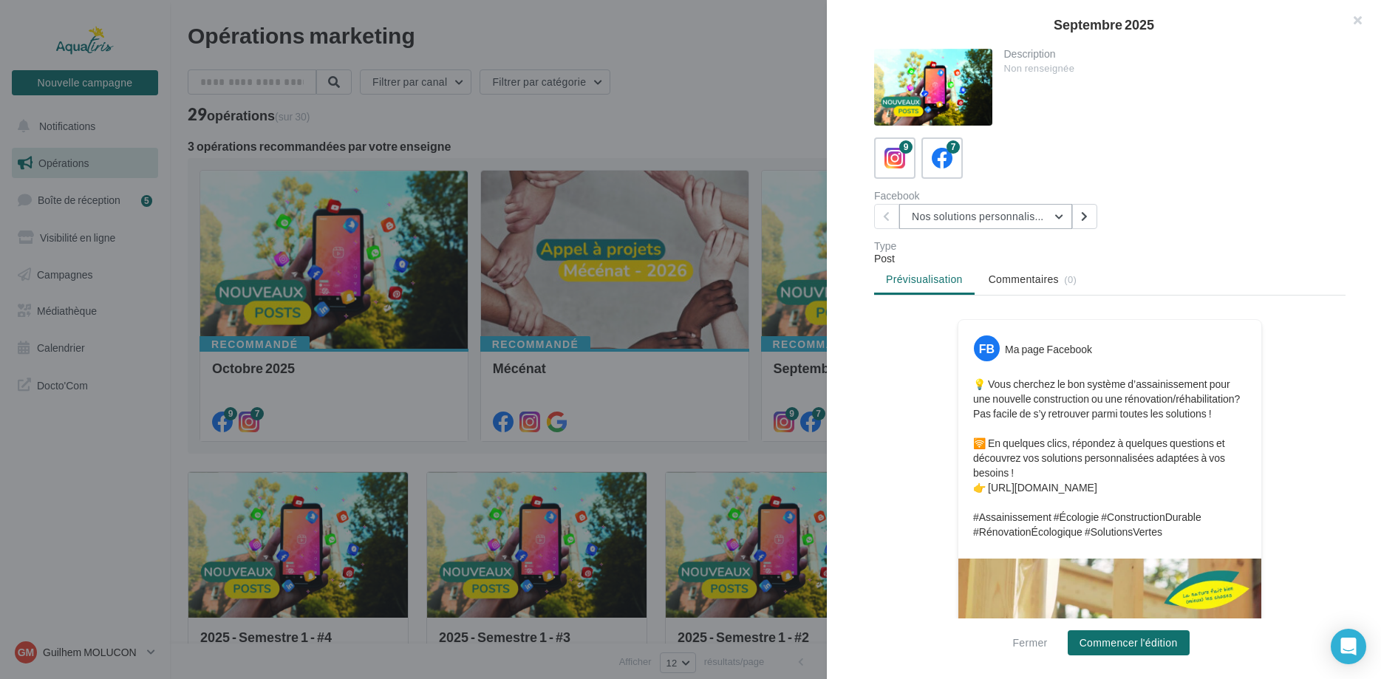
click at [1056, 219] on button "Nos solutions personnalisées" at bounding box center [985, 216] width 173 height 25
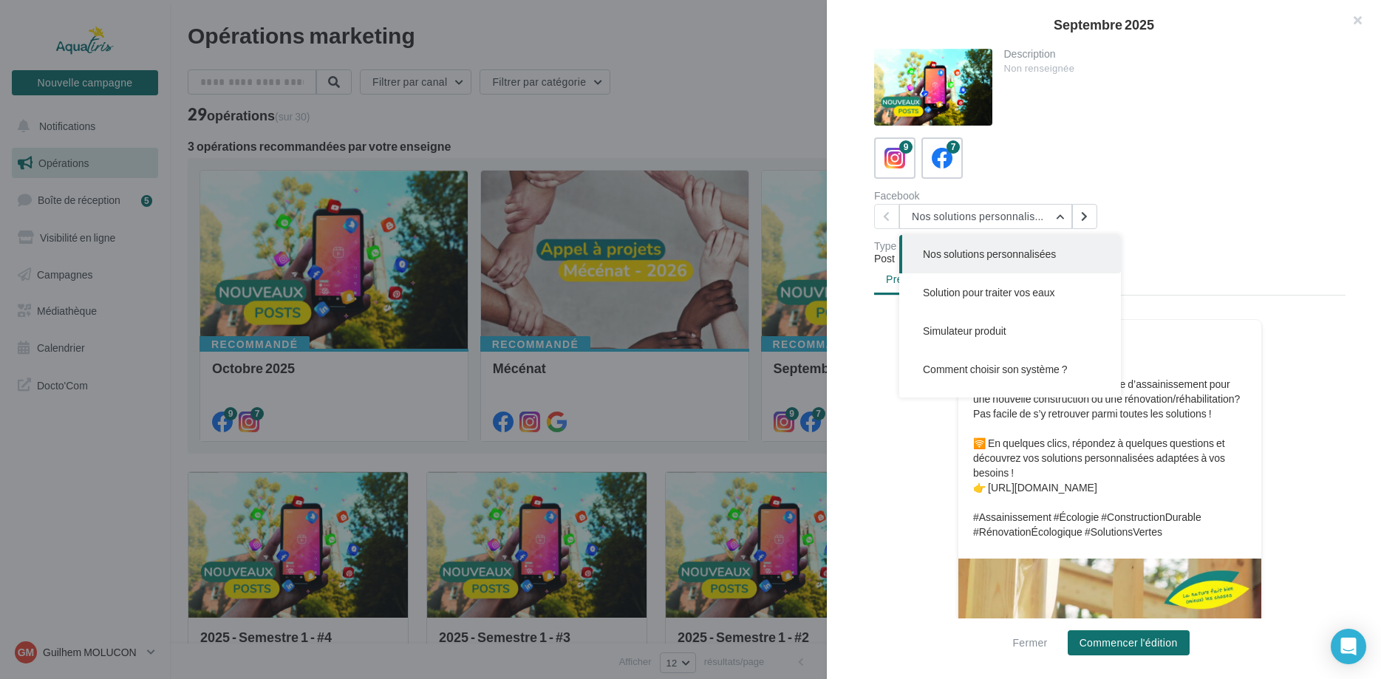
click at [1198, 206] on div "Facebook Nos solutions personnalisées Nos solutions personnalisées Solution pou…" at bounding box center [1115, 210] width 483 height 38
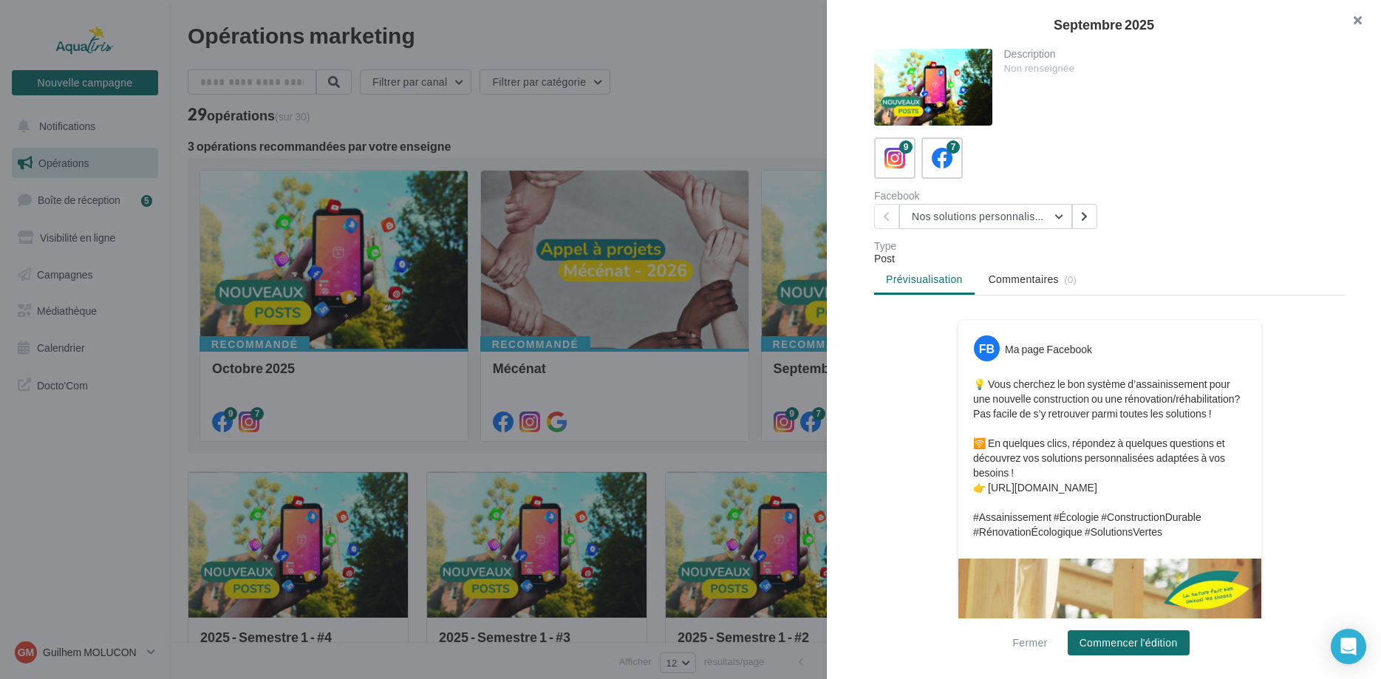
click at [1359, 21] on button "button" at bounding box center [1351, 22] width 59 height 44
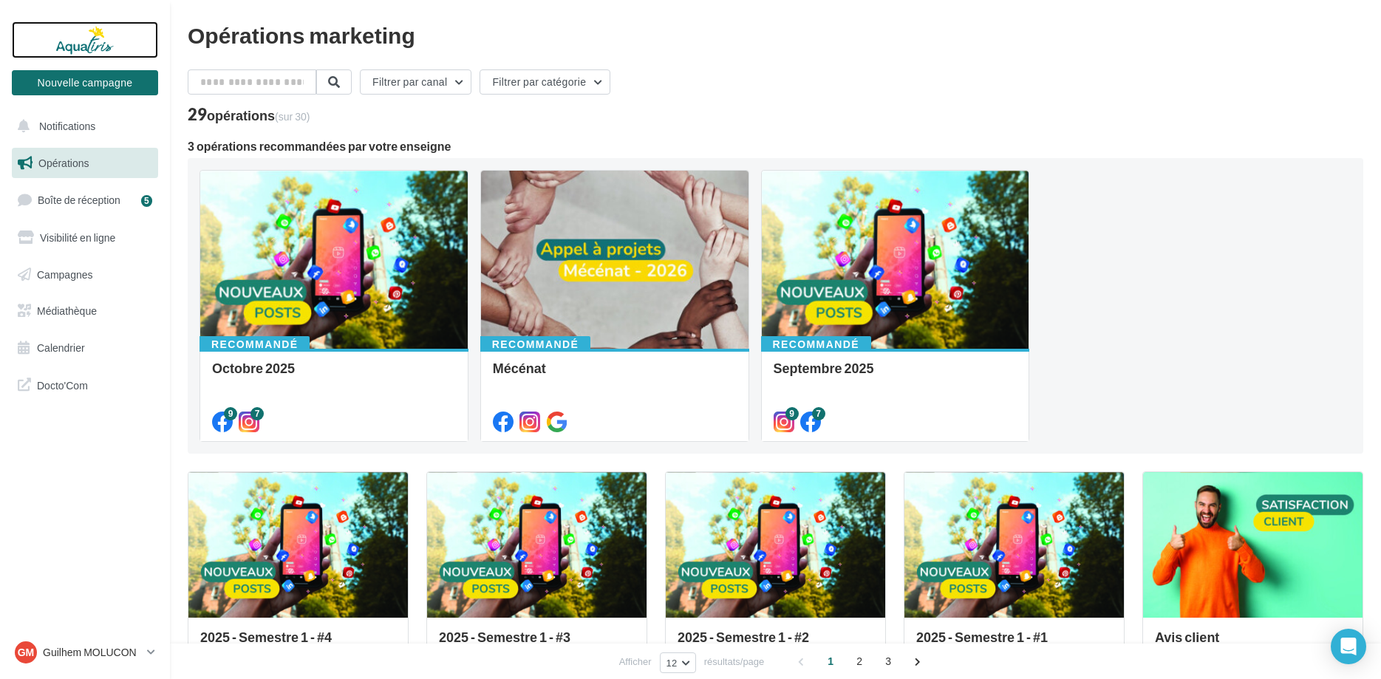
click at [85, 41] on div at bounding box center [85, 39] width 118 height 37
click at [546, 279] on div at bounding box center [614, 261] width 267 height 180
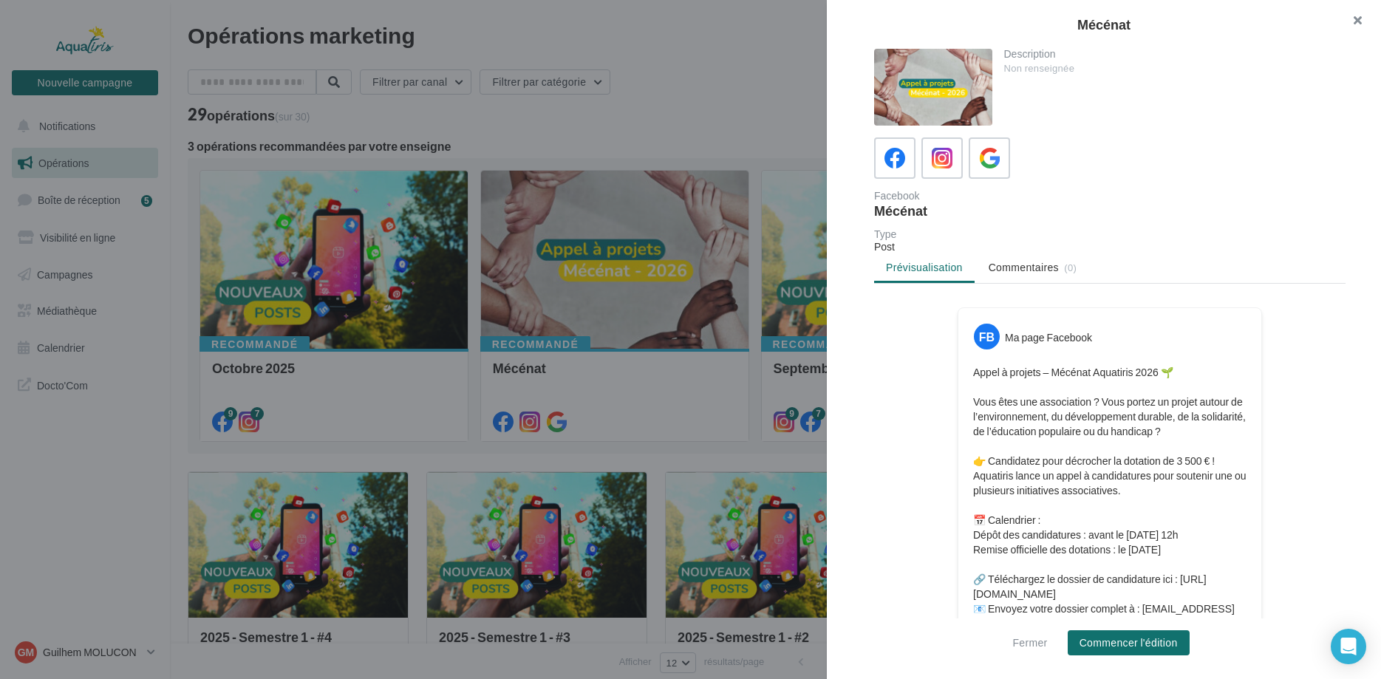
click at [1359, 17] on button "button" at bounding box center [1351, 22] width 59 height 44
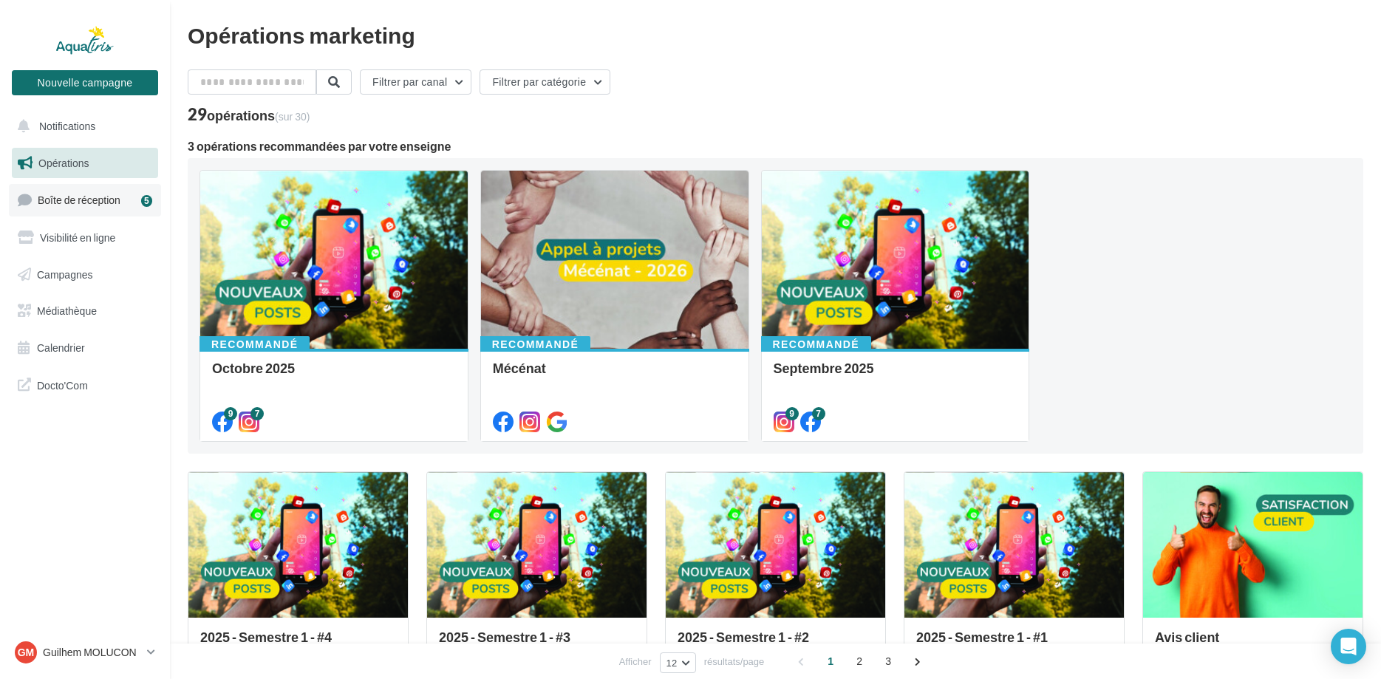
click at [78, 194] on span "Boîte de réception" at bounding box center [79, 200] width 83 height 13
